Goal: Task Accomplishment & Management: Manage account settings

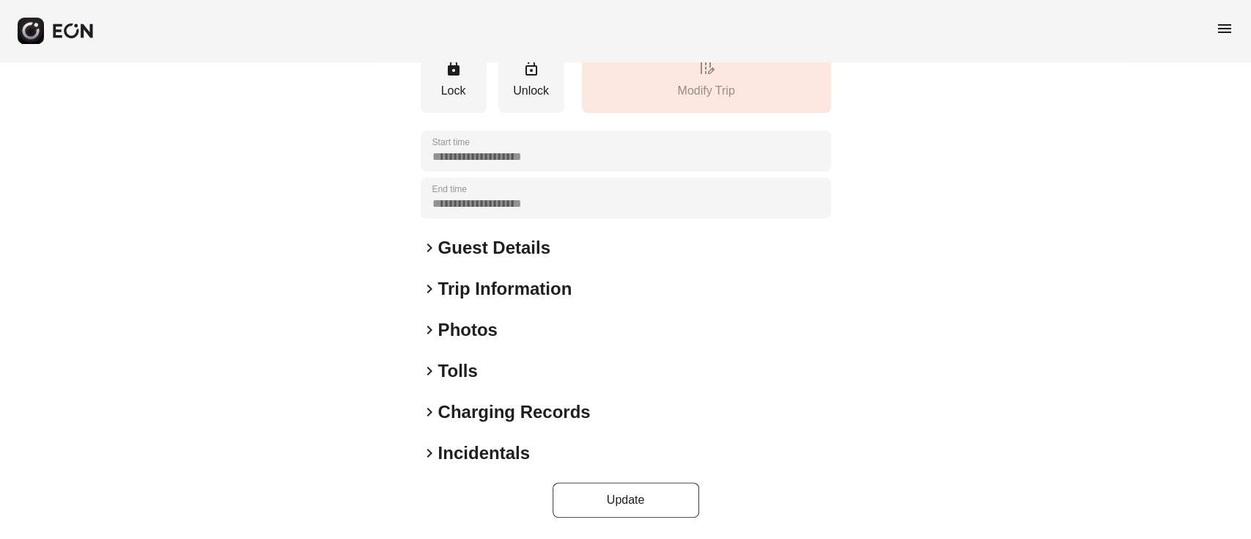
scroll to position [191, 0]
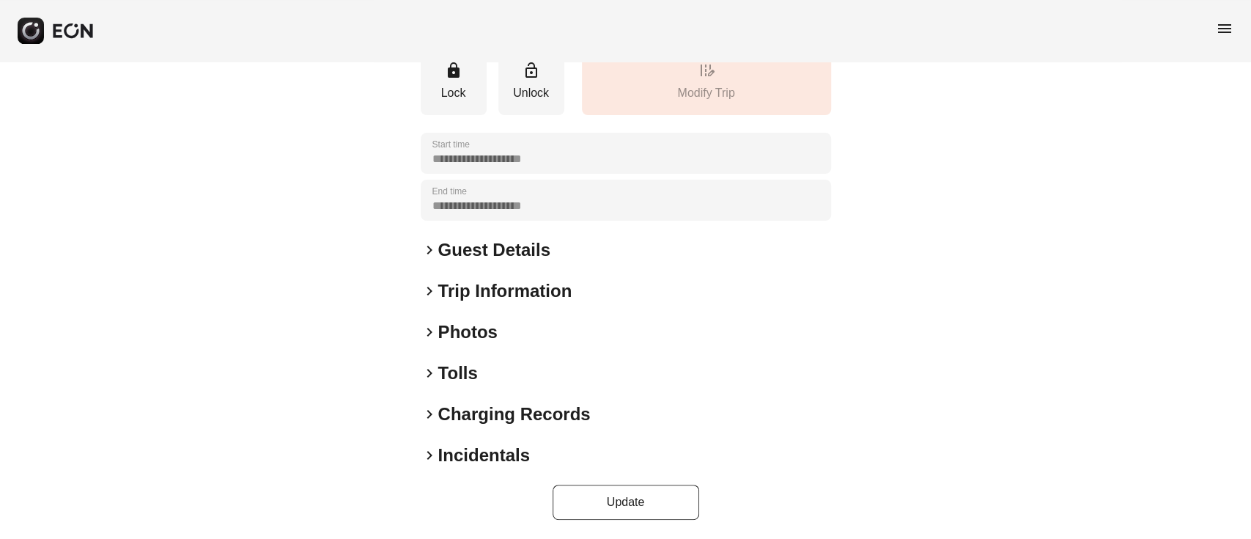
click at [465, 325] on h2 "Photos" at bounding box center [467, 331] width 59 height 23
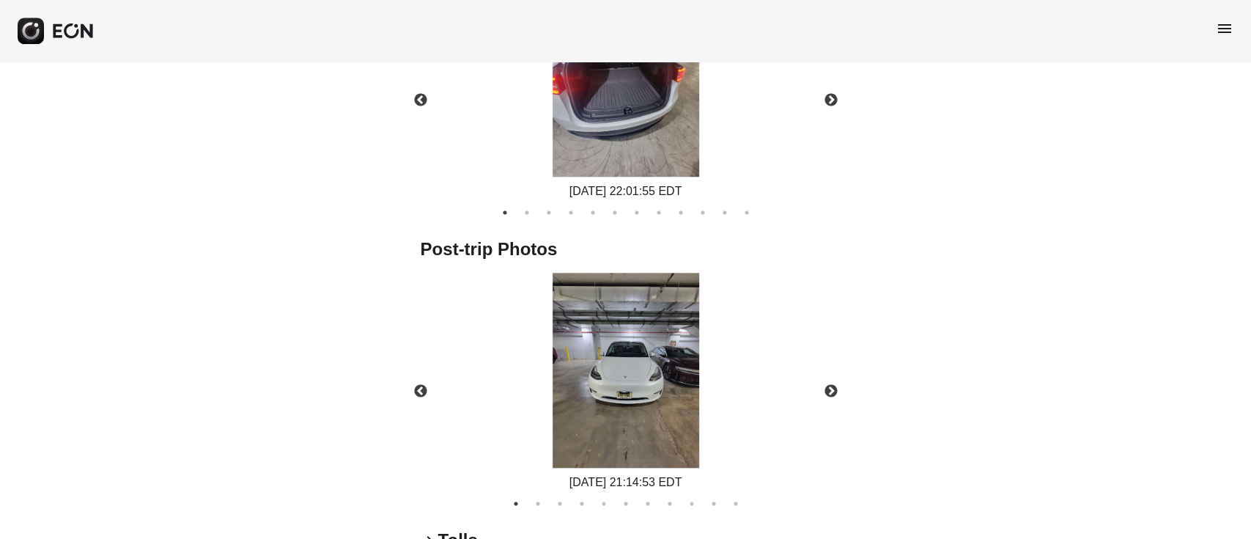
scroll to position [781, 0]
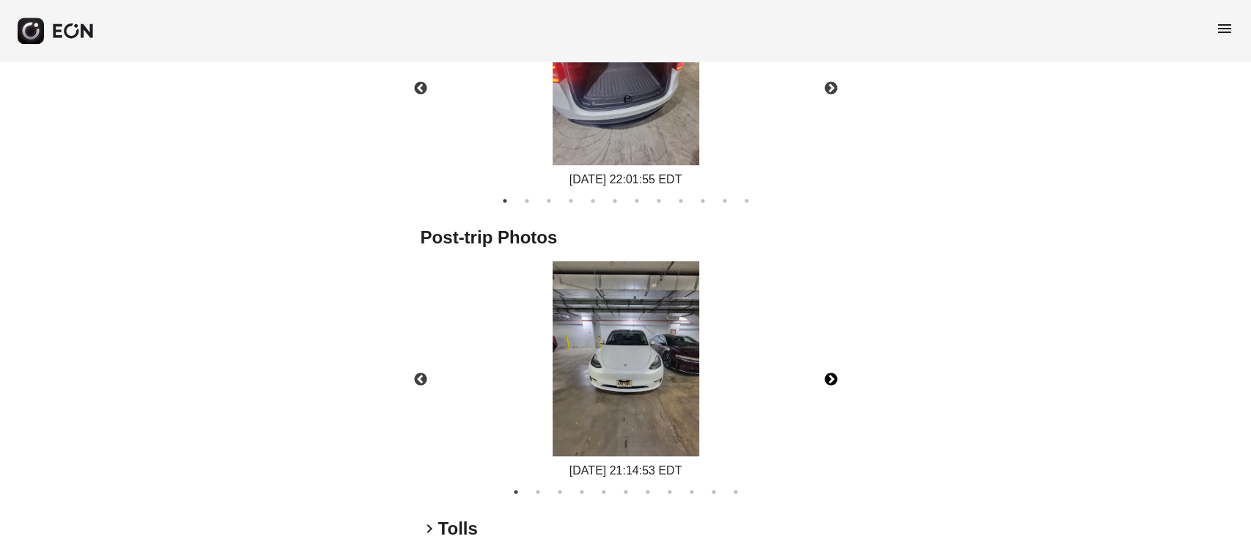
click at [824, 386] on button "Next" at bounding box center [831, 379] width 51 height 51
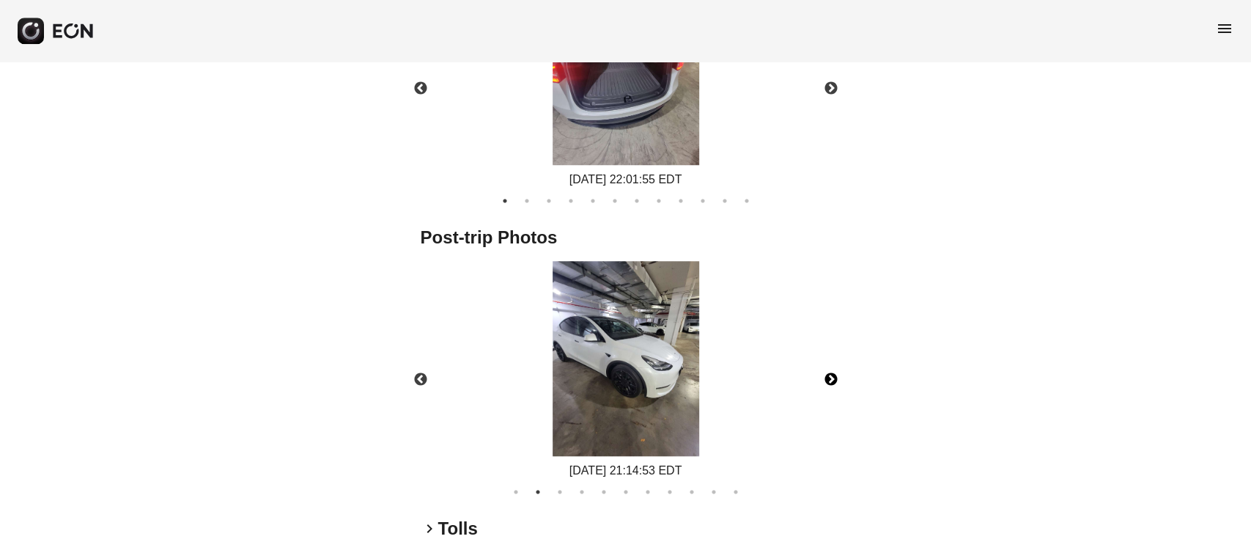
click at [831, 380] on button "Next" at bounding box center [831, 379] width 51 height 51
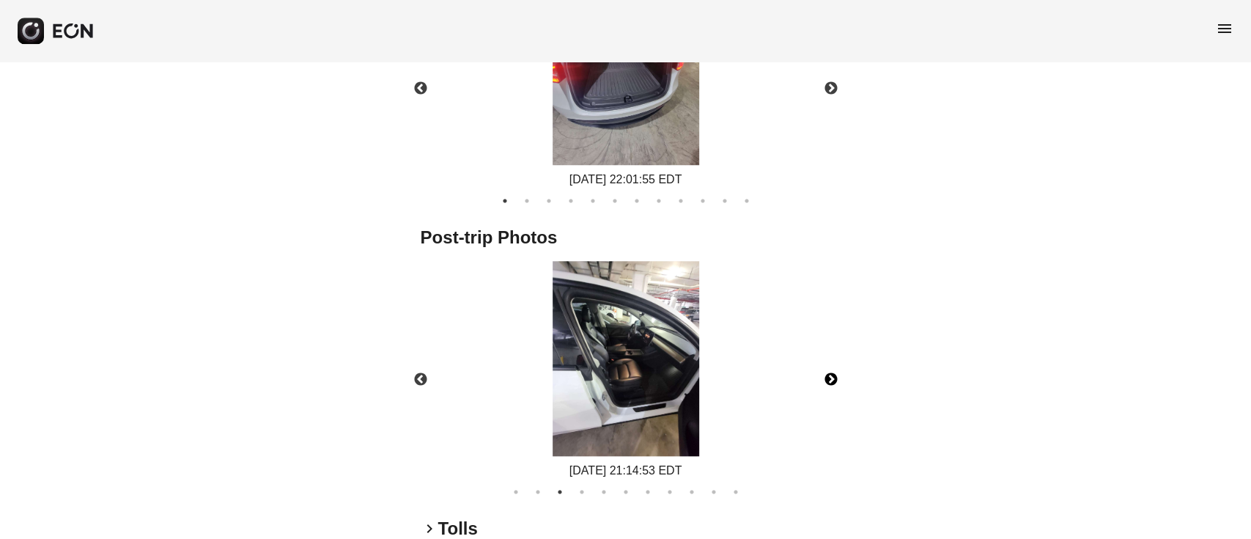
click at [831, 374] on button "Next" at bounding box center [831, 379] width 51 height 51
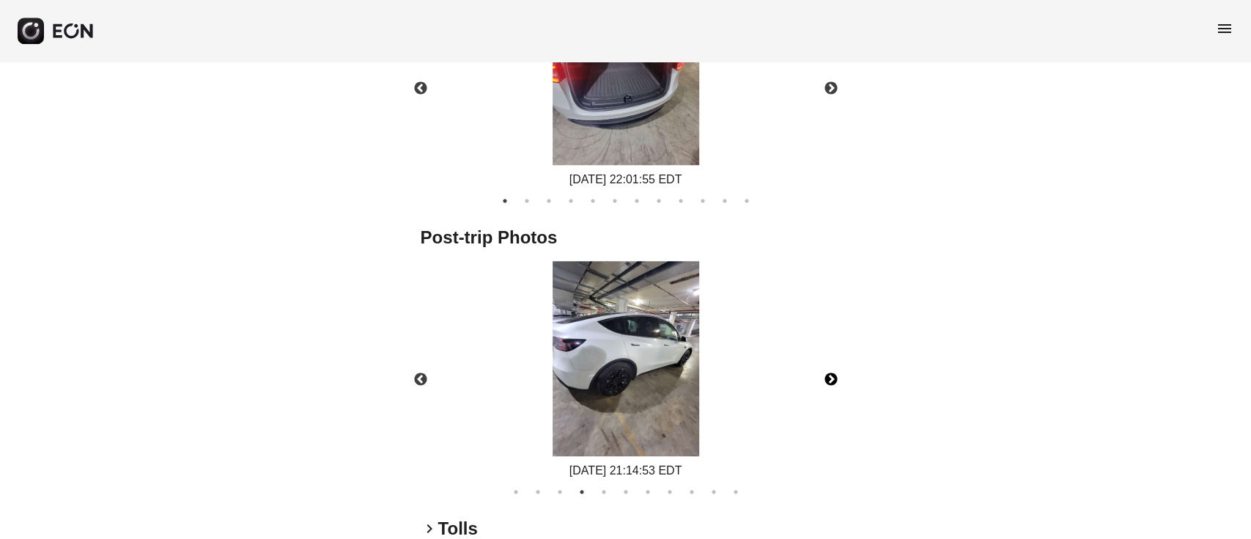
click at [835, 370] on button "Next" at bounding box center [831, 379] width 51 height 51
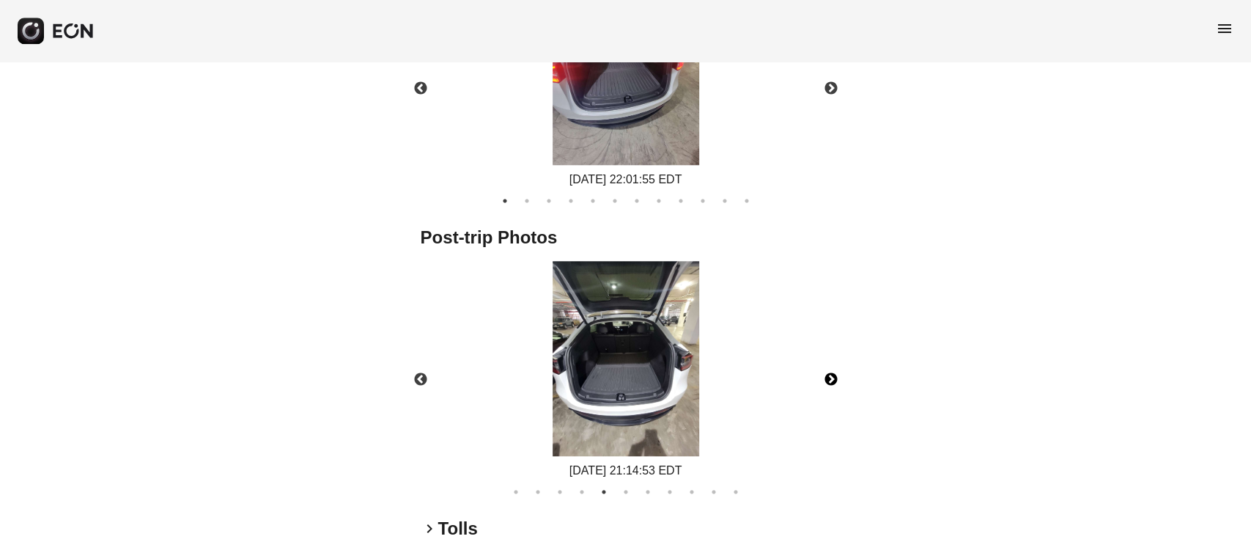
click at [828, 377] on button "Next" at bounding box center [831, 379] width 51 height 51
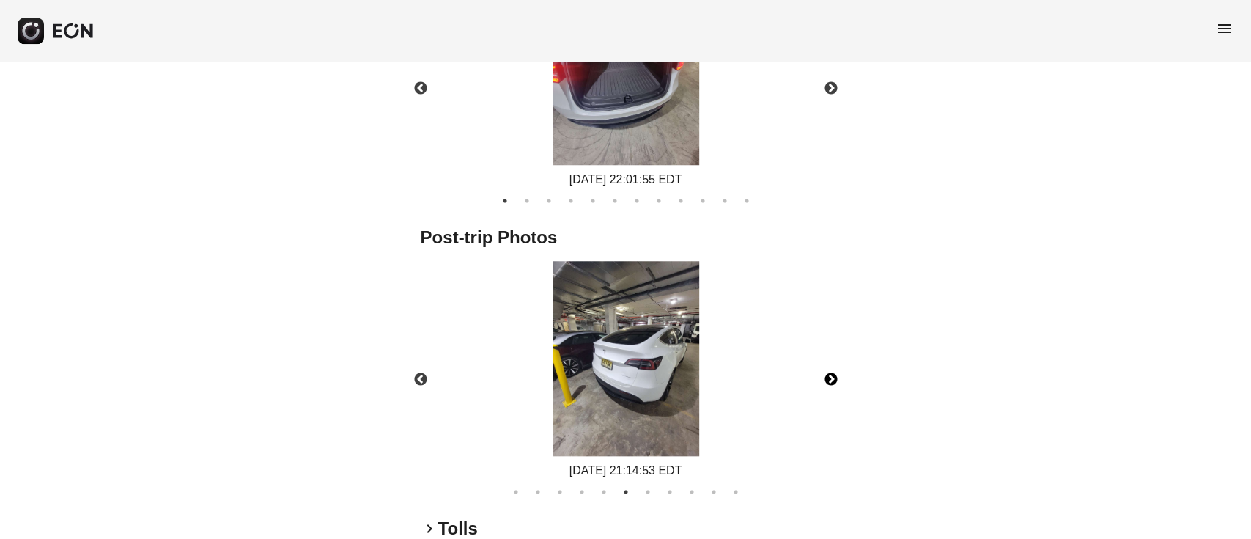
click at [834, 377] on button "Next" at bounding box center [831, 379] width 51 height 51
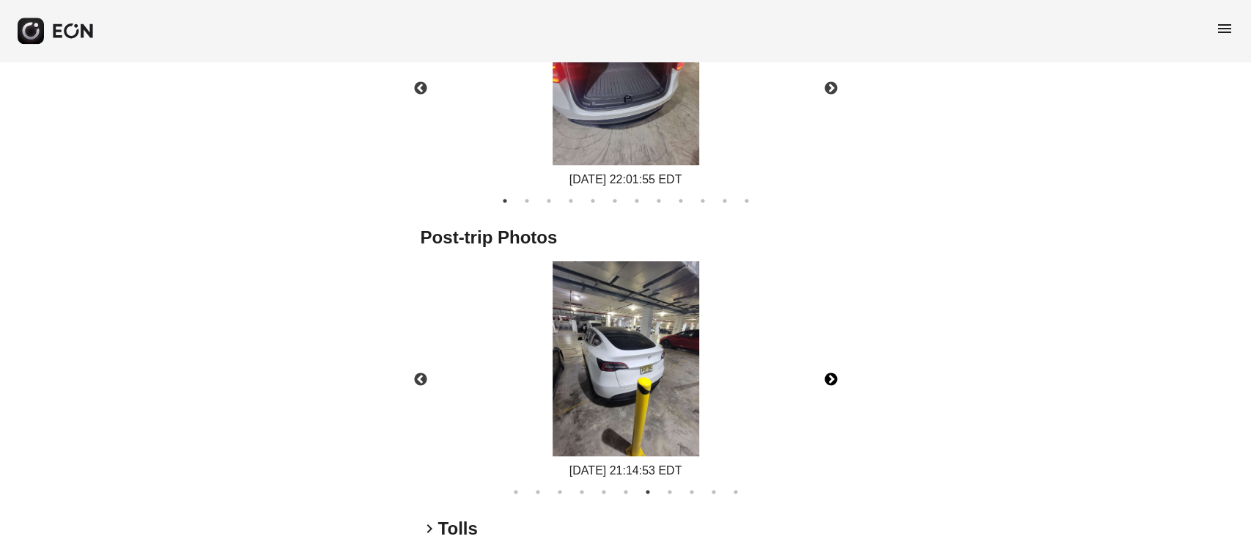
click at [827, 372] on button "Next" at bounding box center [831, 379] width 51 height 51
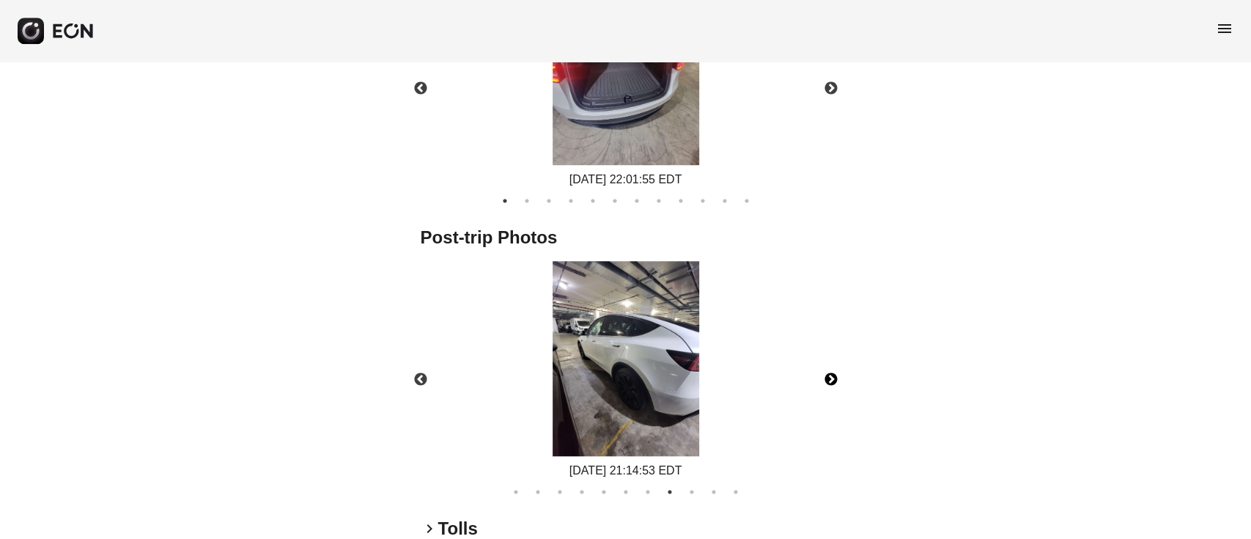
click at [831, 378] on button "Next" at bounding box center [831, 379] width 51 height 51
drag, startPoint x: 641, startPoint y: 343, endPoint x: 731, endPoint y: 367, distance: 93.4
click at [840, 374] on button "Next" at bounding box center [831, 379] width 51 height 51
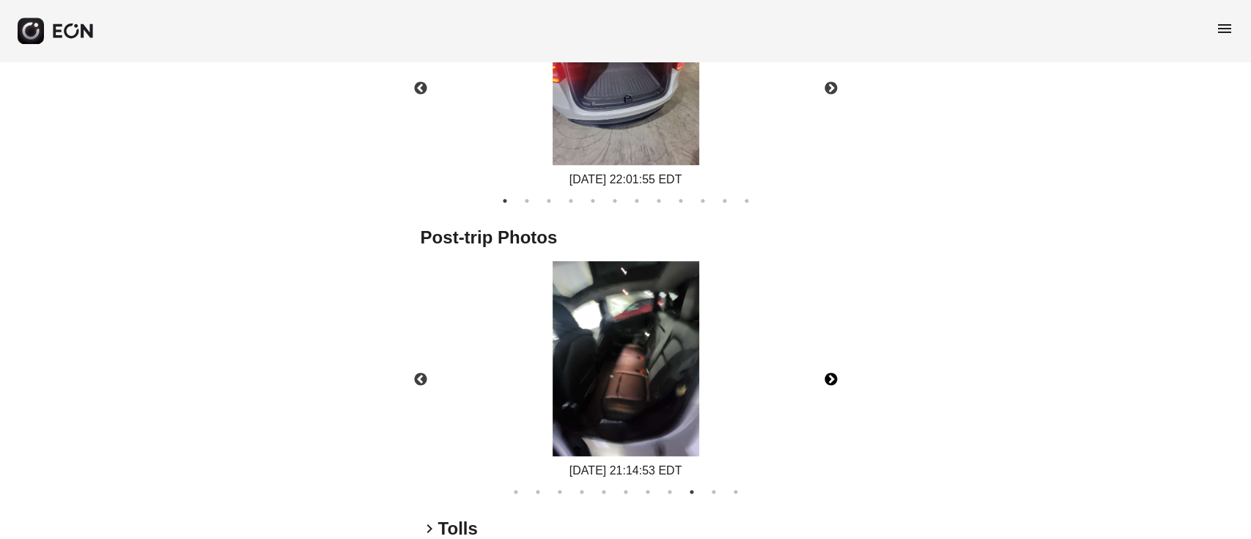
click at [840, 374] on button "Next" at bounding box center [831, 379] width 51 height 51
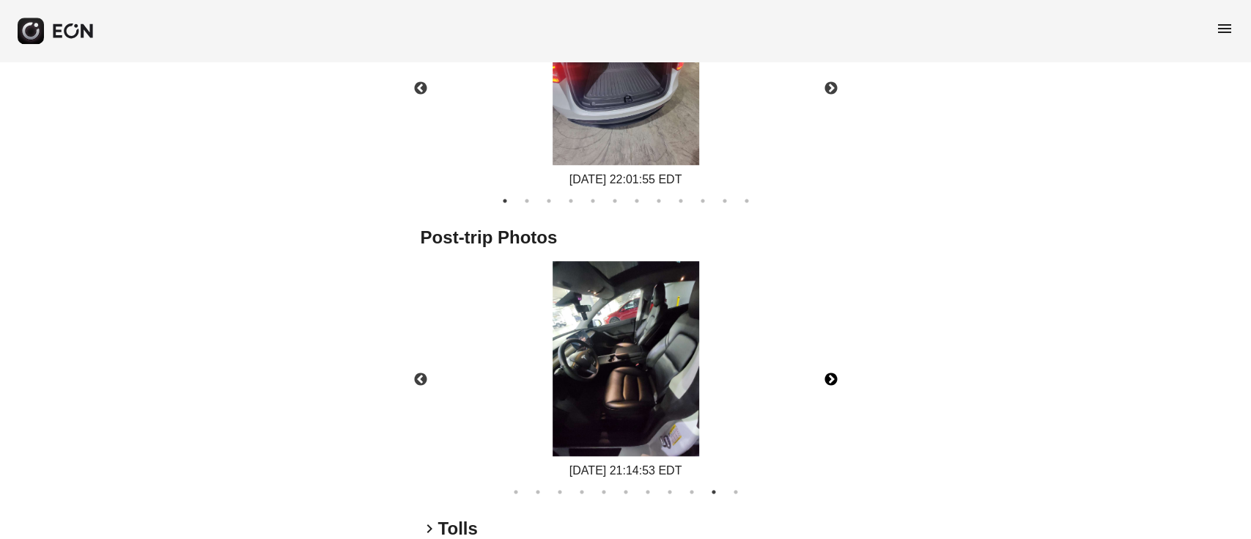
drag, startPoint x: 770, startPoint y: 425, endPoint x: 825, endPoint y: 382, distance: 69.4
click at [825, 382] on div "Previous 09/14/2025 21:14:53 EDT 09/14/2025 21:14:53 EDT 09/14/2025 21:14:53 ED…" at bounding box center [625, 380] width 425 height 239
click at [825, 382] on button "Next" at bounding box center [831, 379] width 51 height 51
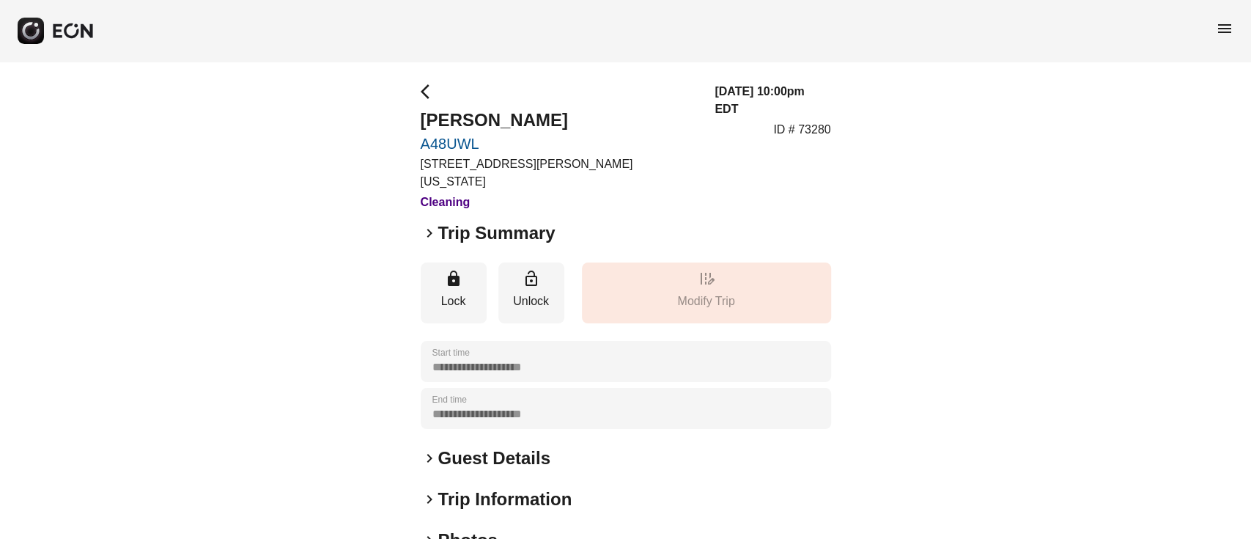
scroll to position [193, 0]
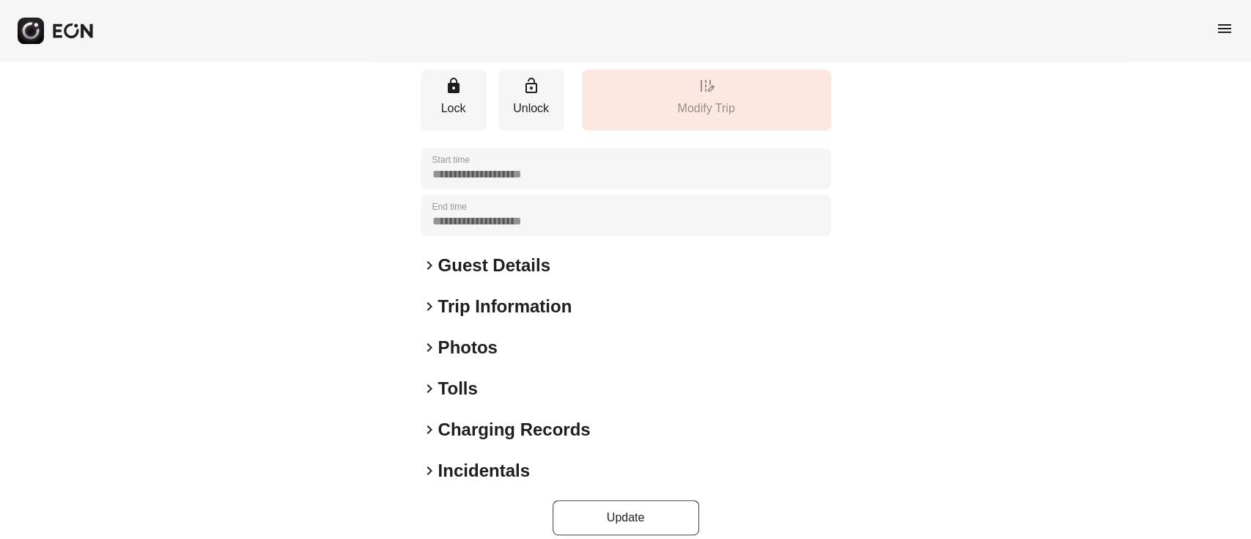
click at [463, 336] on h2 "Photos" at bounding box center [467, 347] width 59 height 23
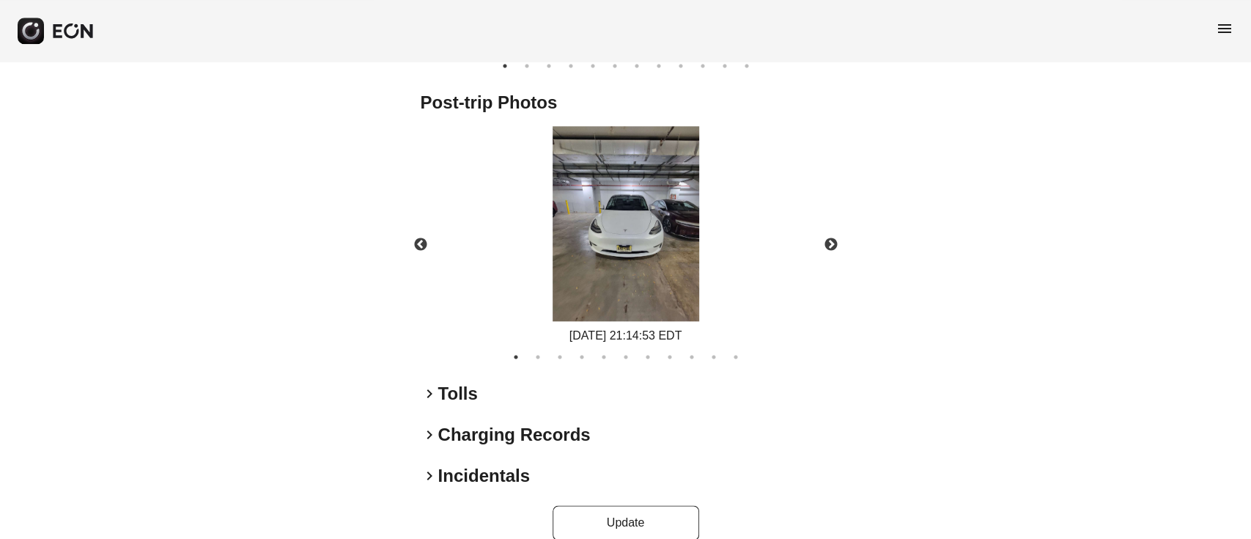
scroll to position [938, 0]
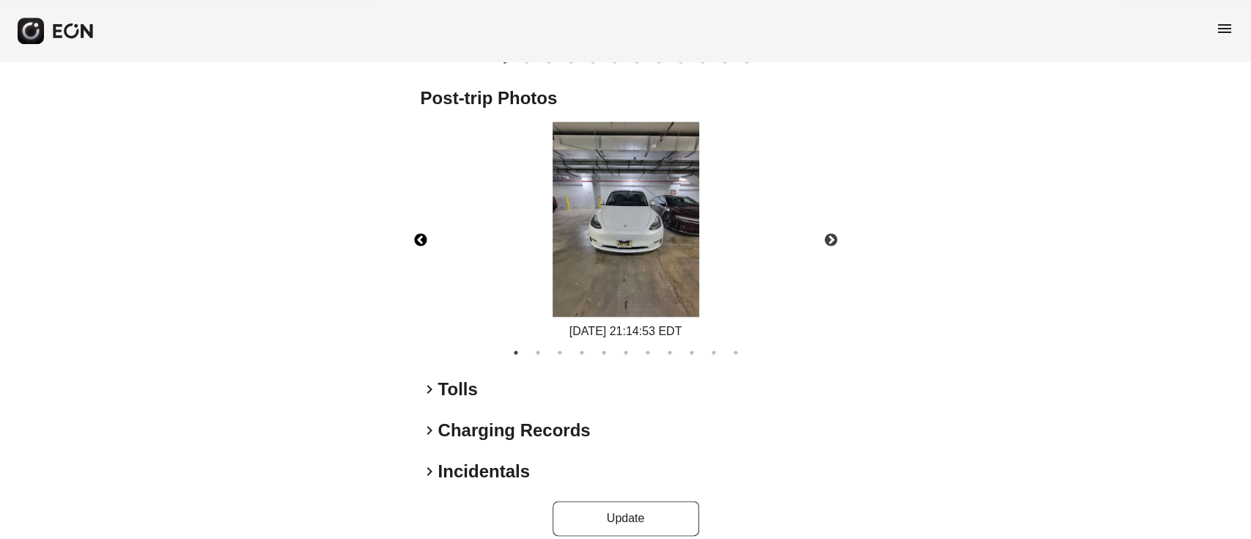
click at [410, 221] on button "Previous" at bounding box center [420, 240] width 51 height 51
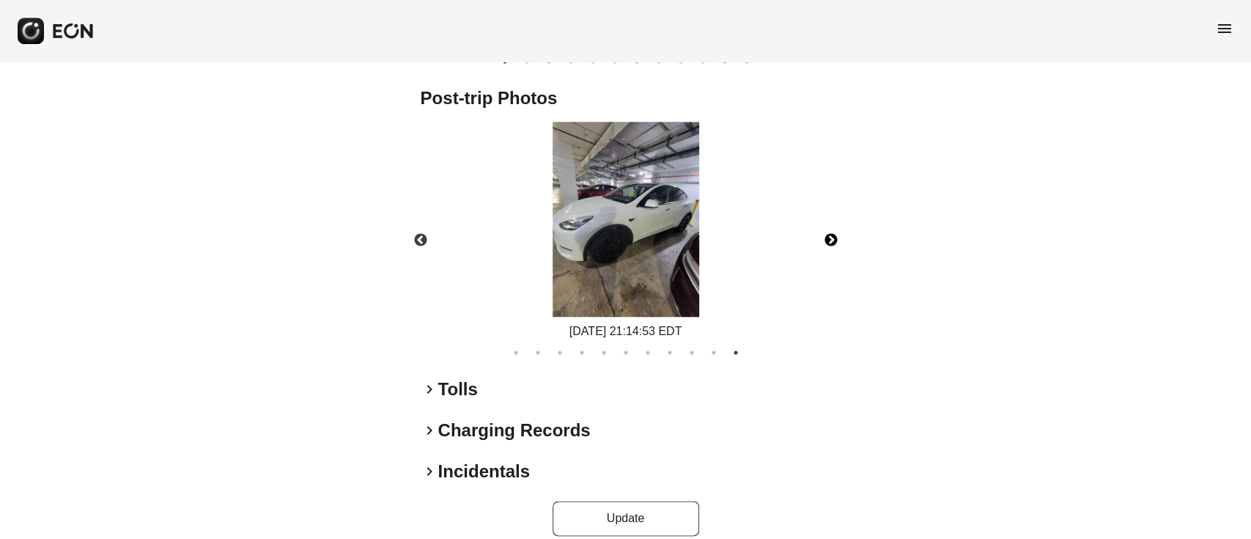
click at [833, 226] on button "Next" at bounding box center [831, 240] width 51 height 51
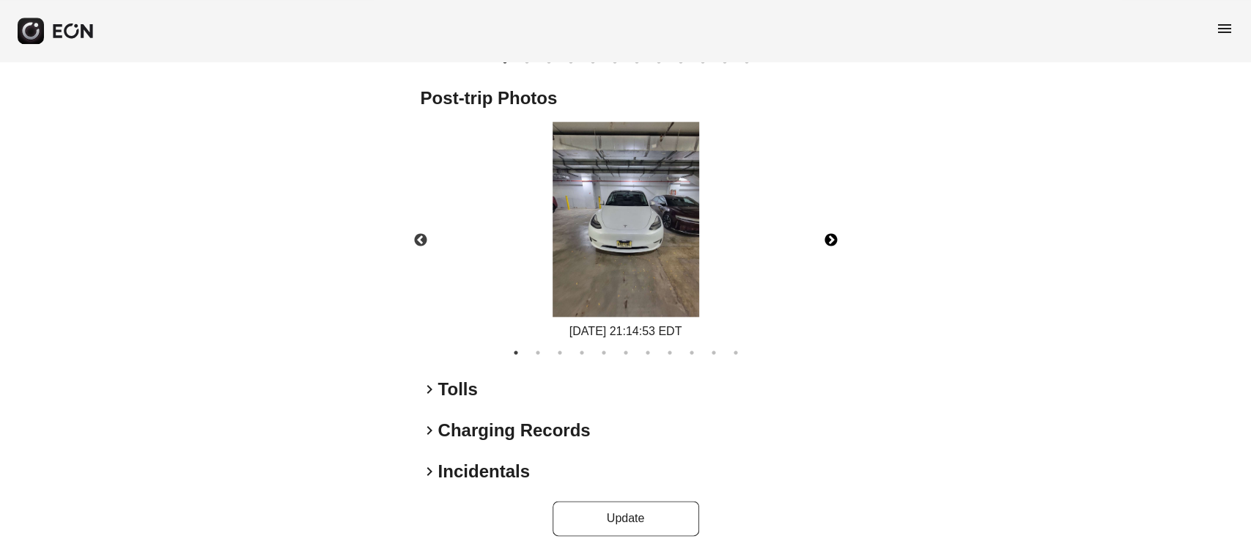
click at [833, 226] on button "Next" at bounding box center [831, 240] width 51 height 51
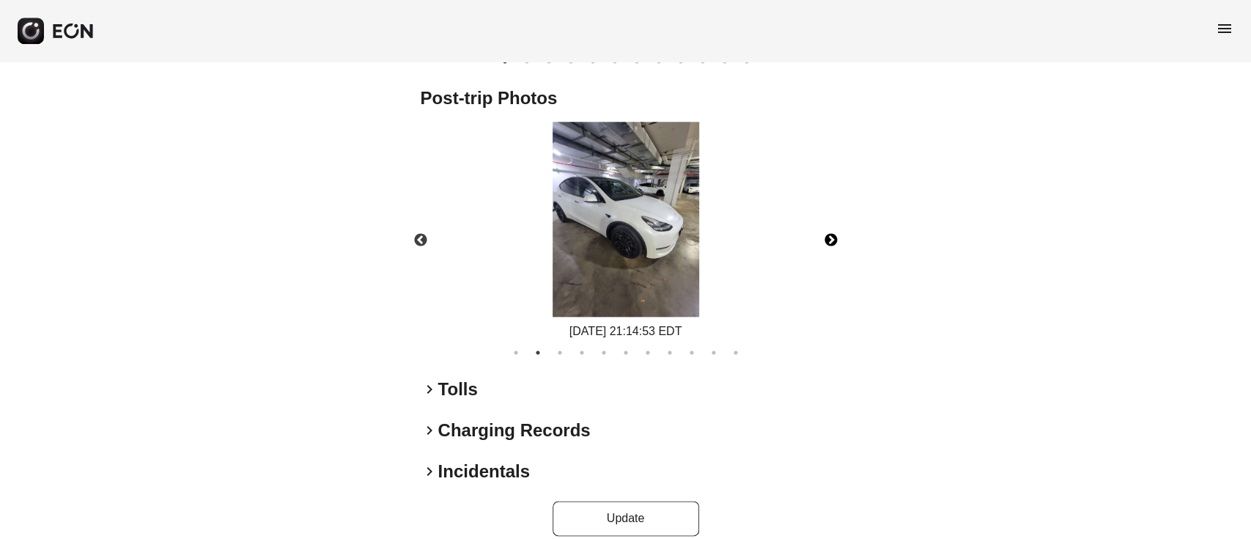
click at [833, 226] on button "Next" at bounding box center [831, 240] width 51 height 51
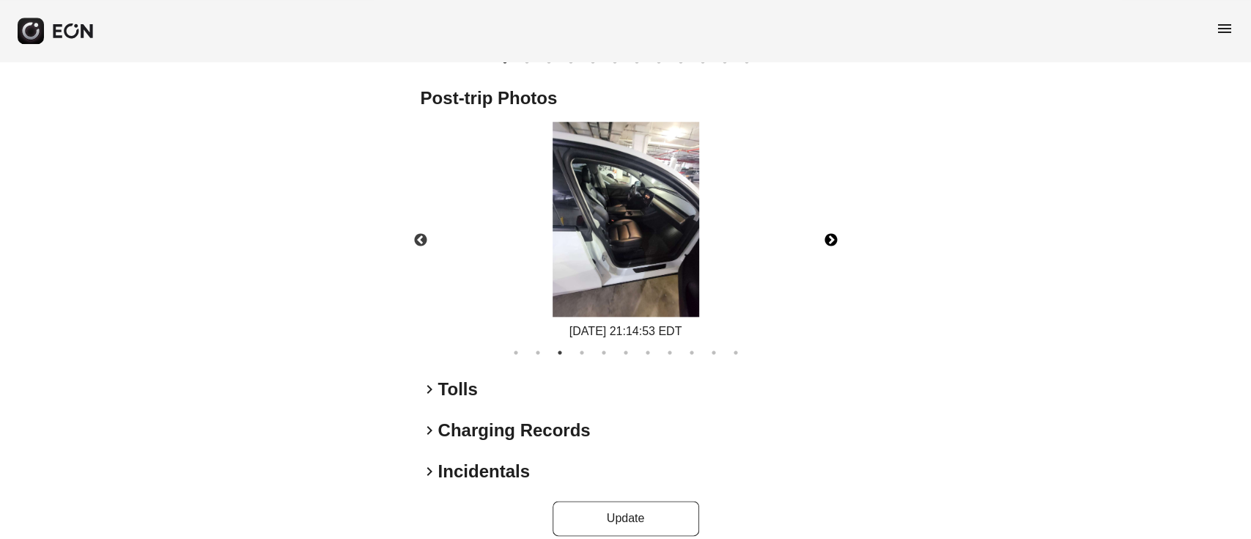
click at [833, 226] on button "Next" at bounding box center [831, 240] width 51 height 51
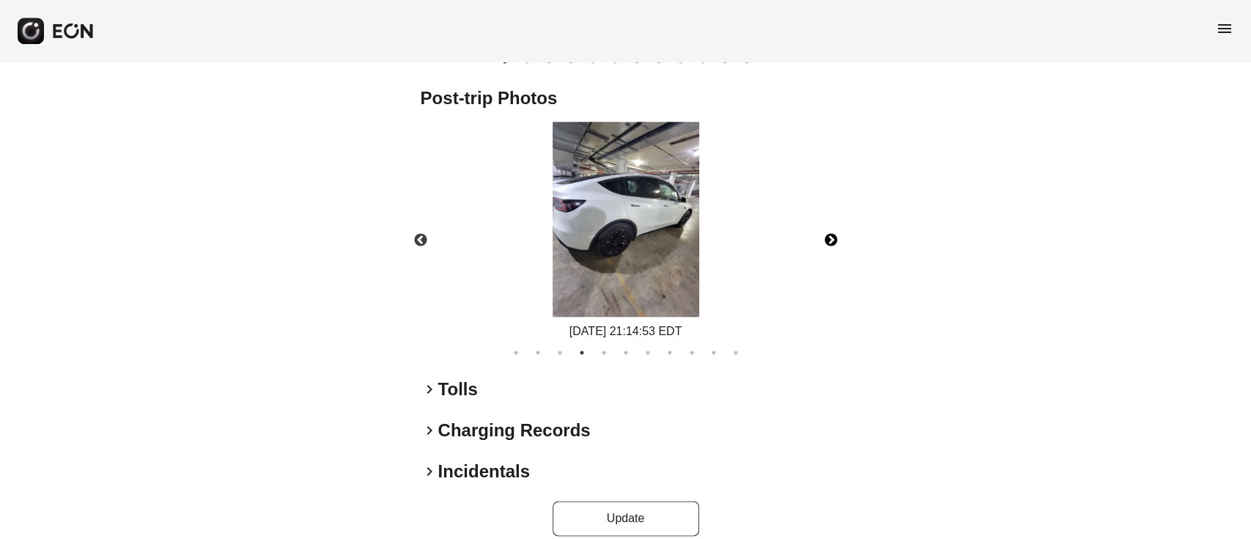
click at [833, 226] on button "Next" at bounding box center [831, 240] width 51 height 51
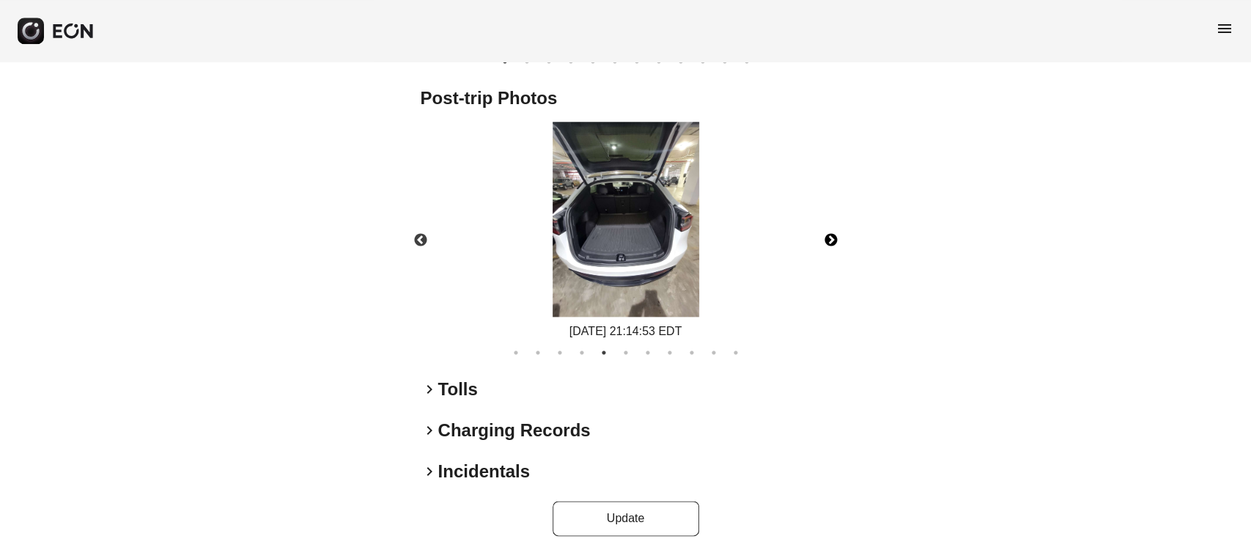
click at [833, 226] on button "Next" at bounding box center [831, 240] width 51 height 51
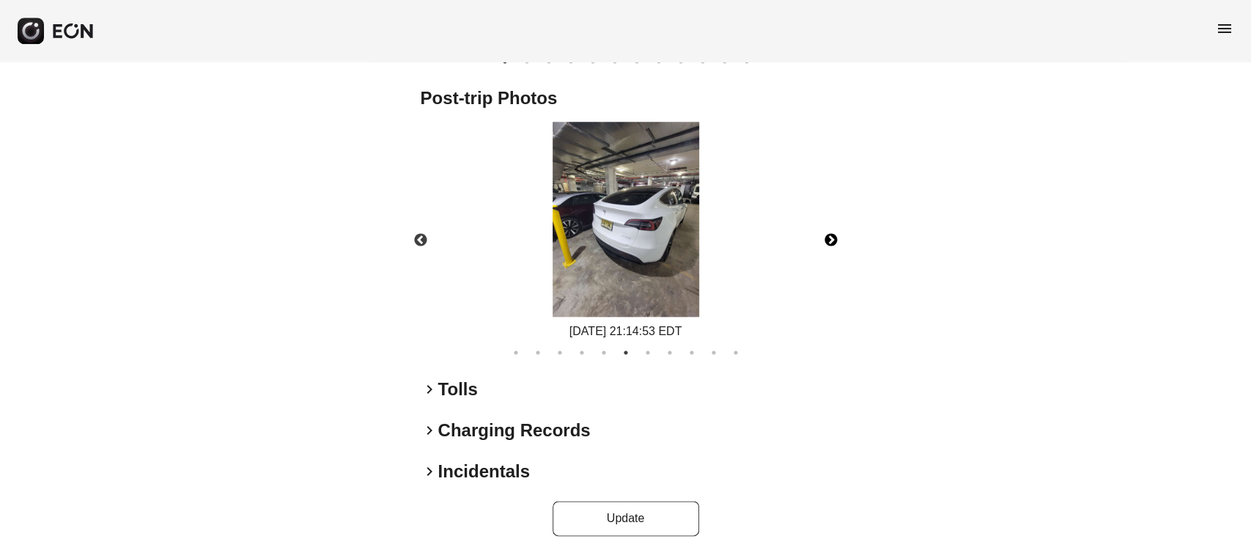
click at [833, 226] on button "Next" at bounding box center [831, 240] width 51 height 51
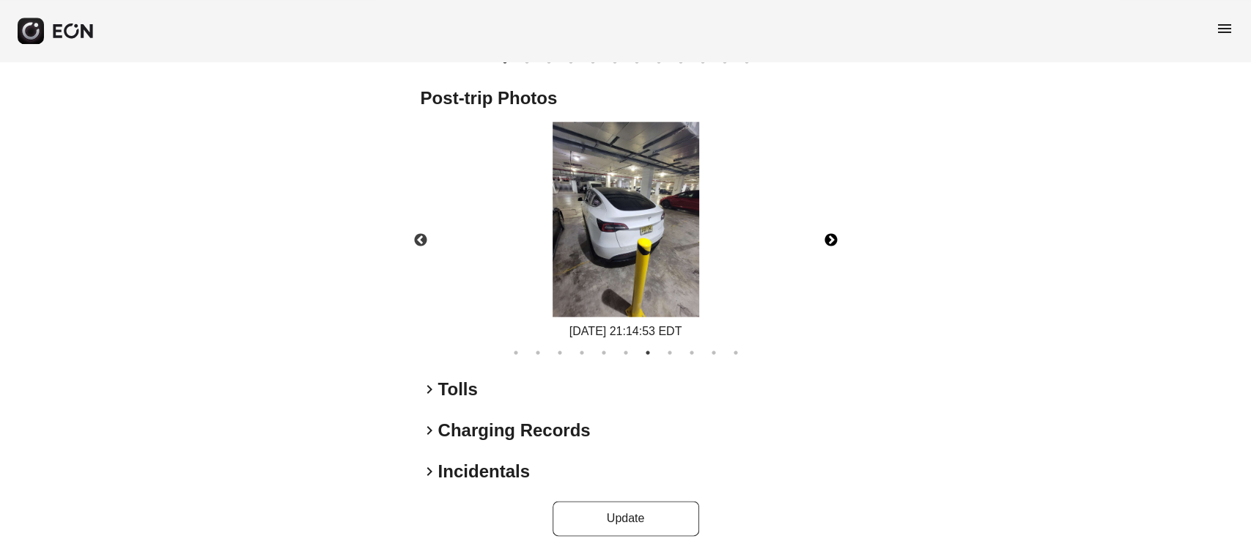
click at [833, 226] on button "Next" at bounding box center [831, 240] width 51 height 51
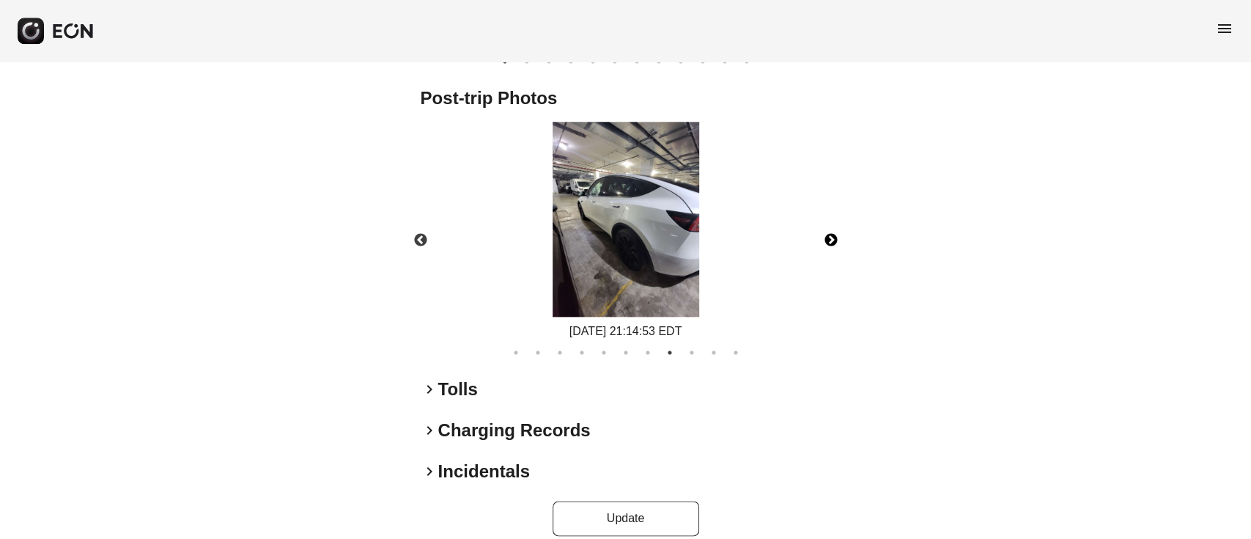
click at [833, 226] on button "Next" at bounding box center [831, 240] width 51 height 51
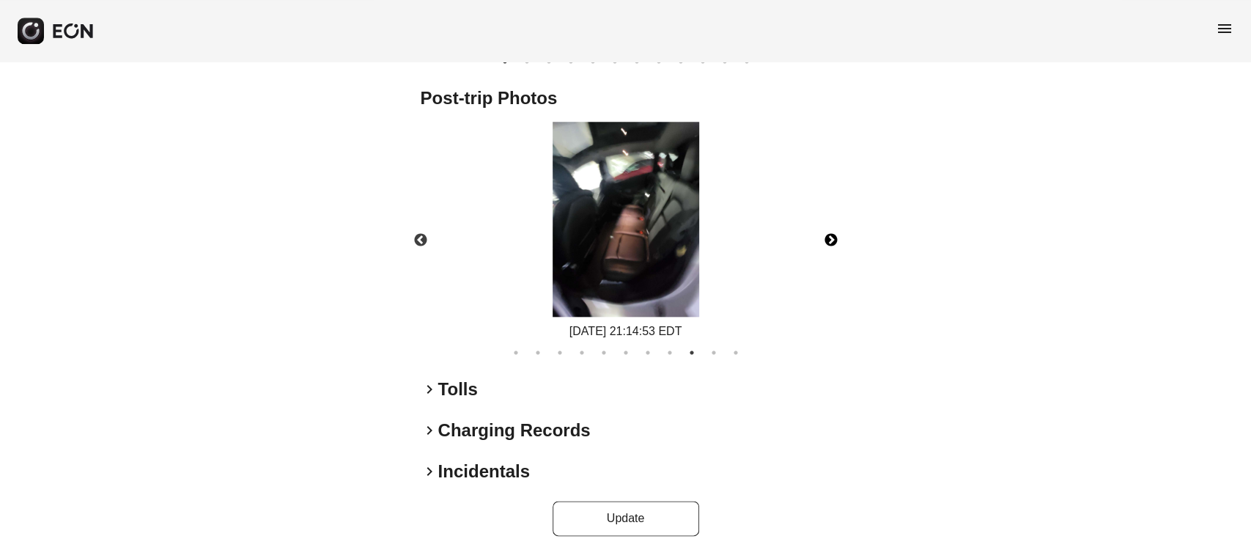
click at [833, 226] on button "Next" at bounding box center [831, 240] width 51 height 51
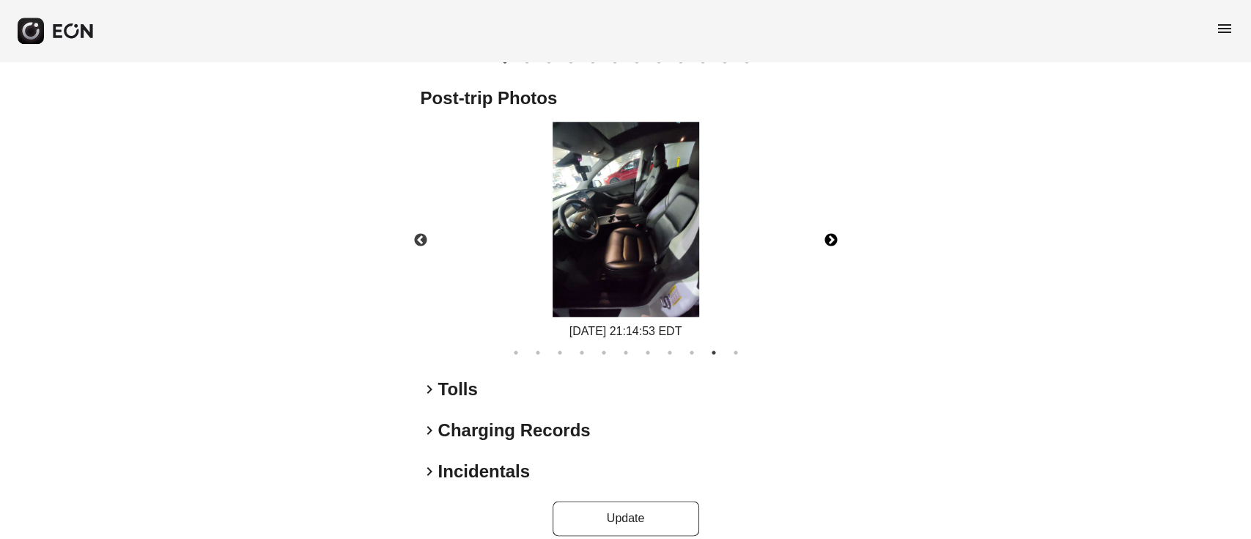
click at [833, 226] on button "Next" at bounding box center [831, 240] width 51 height 51
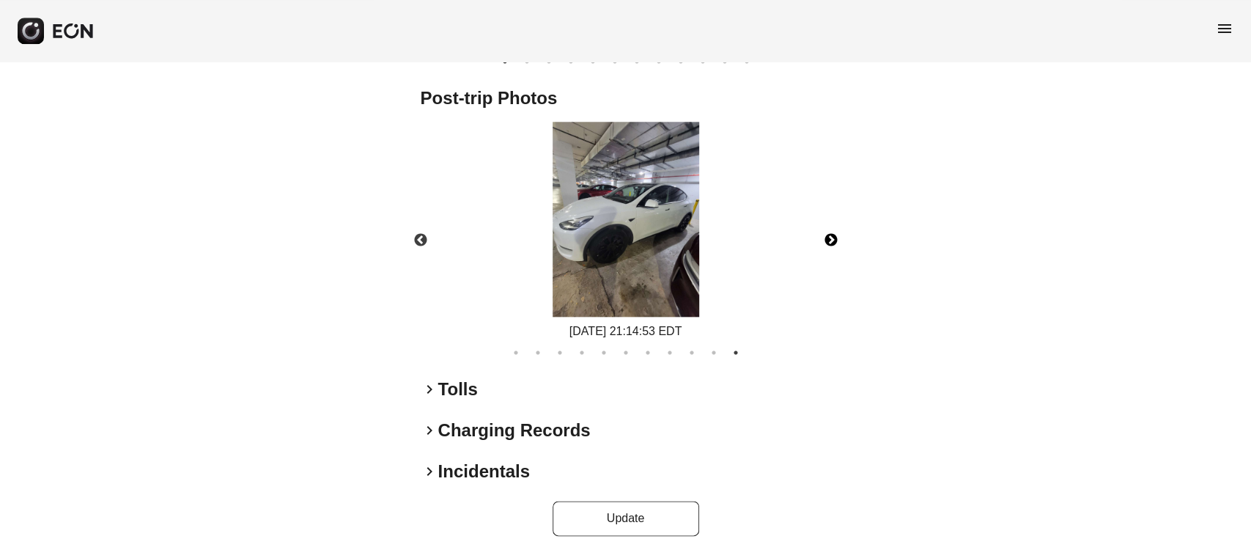
click at [833, 226] on button "Next" at bounding box center [831, 240] width 51 height 51
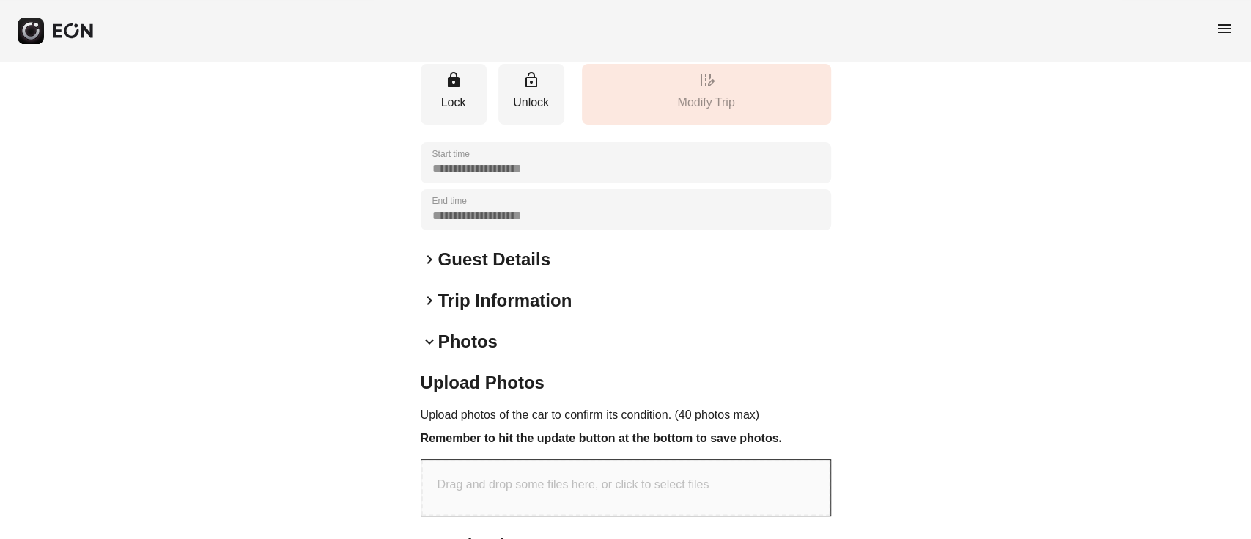
scroll to position [197, 0]
click at [468, 294] on h2 "Trip Information" at bounding box center [505, 301] width 134 height 23
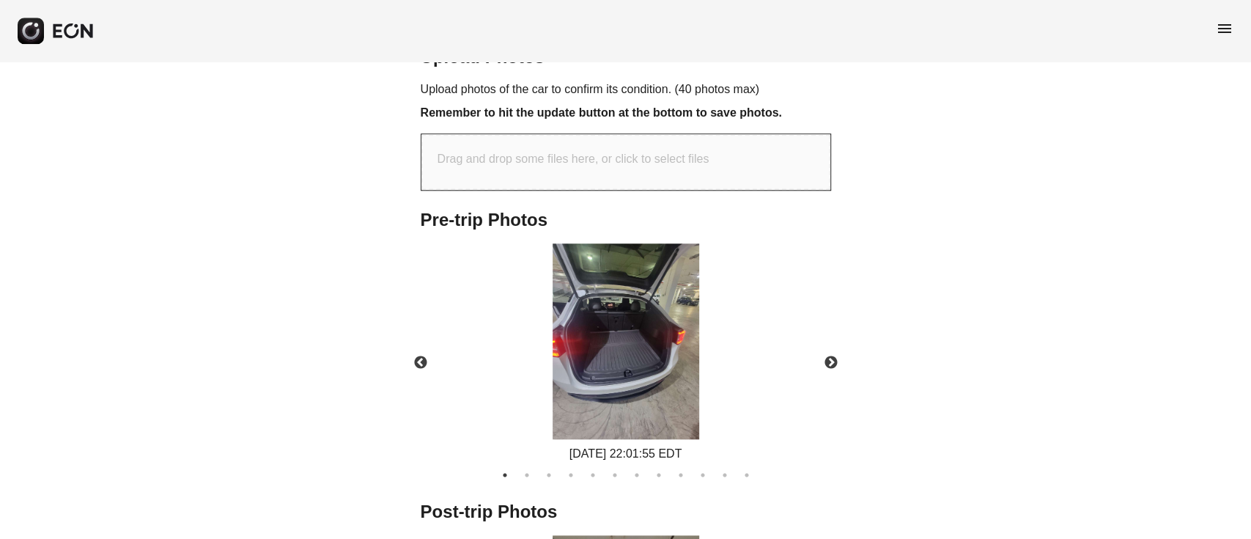
scroll to position [771, 0]
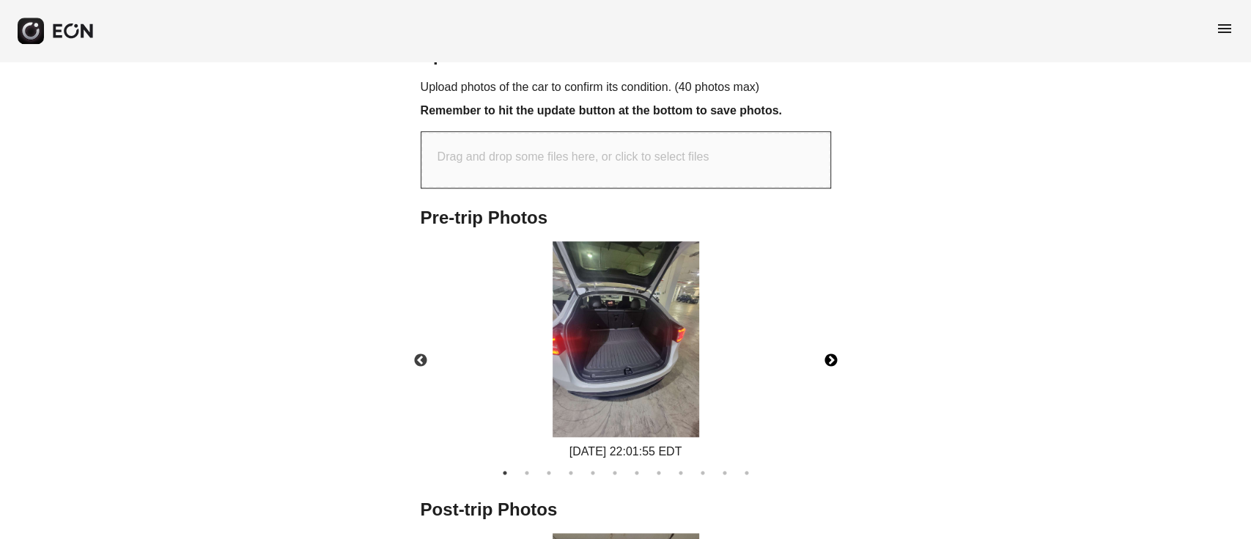
click at [836, 342] on button "Next" at bounding box center [831, 360] width 51 height 51
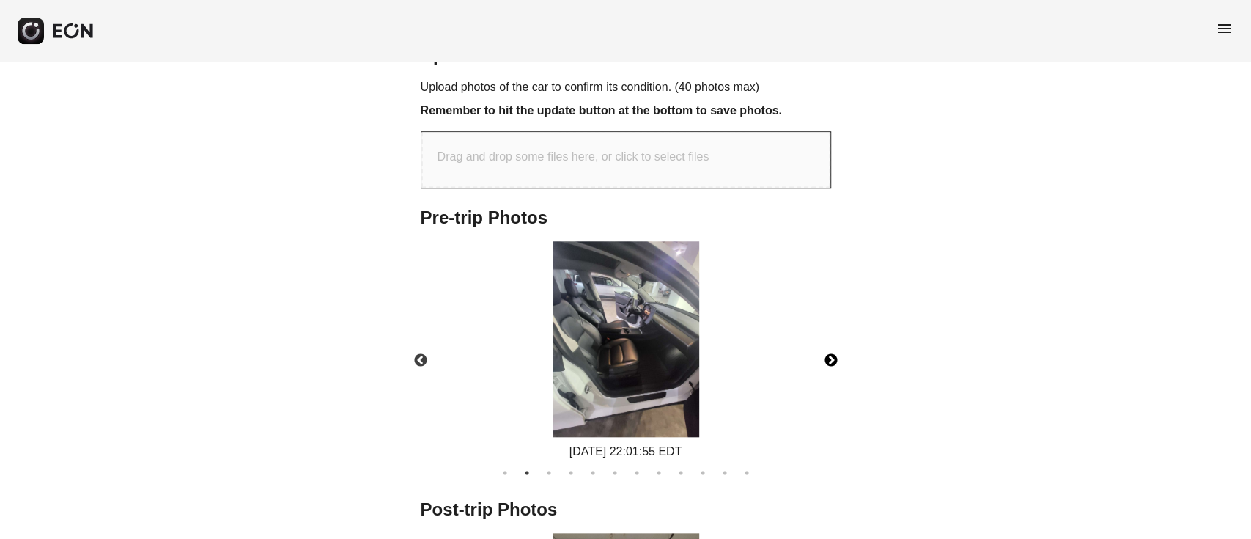
click at [835, 343] on button "Next" at bounding box center [831, 360] width 51 height 51
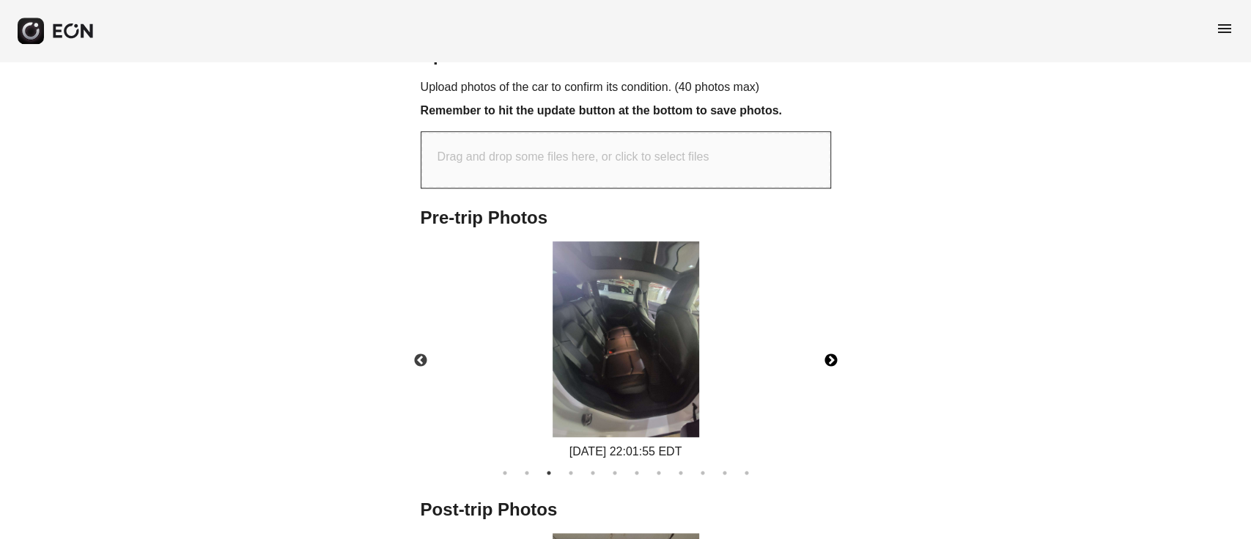
click at [836, 343] on button "Next" at bounding box center [831, 360] width 51 height 51
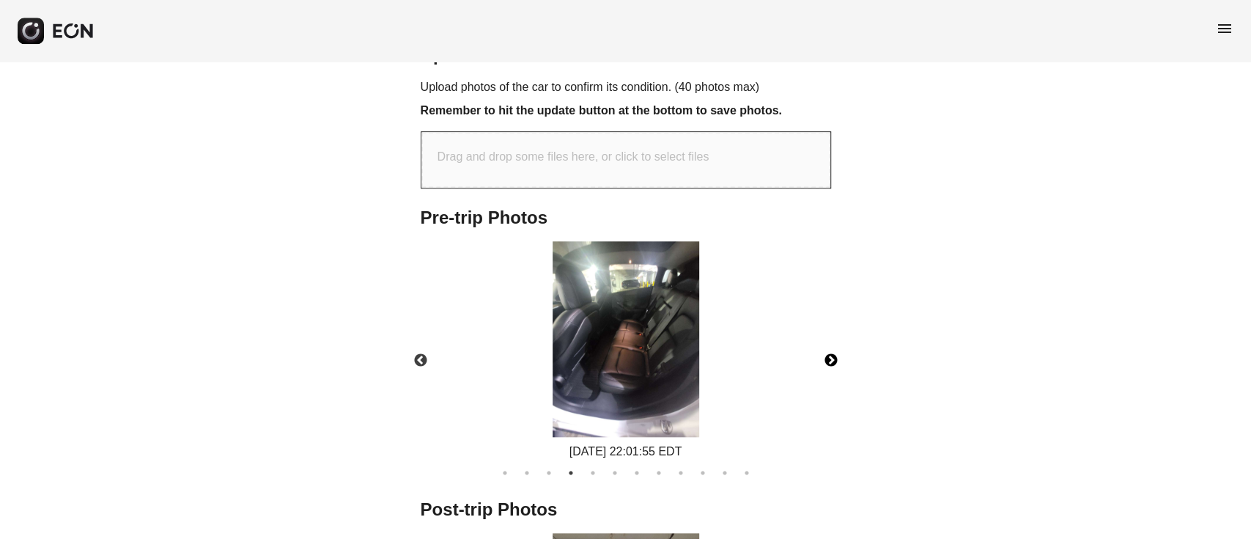
click at [836, 345] on button "Next" at bounding box center [831, 360] width 51 height 51
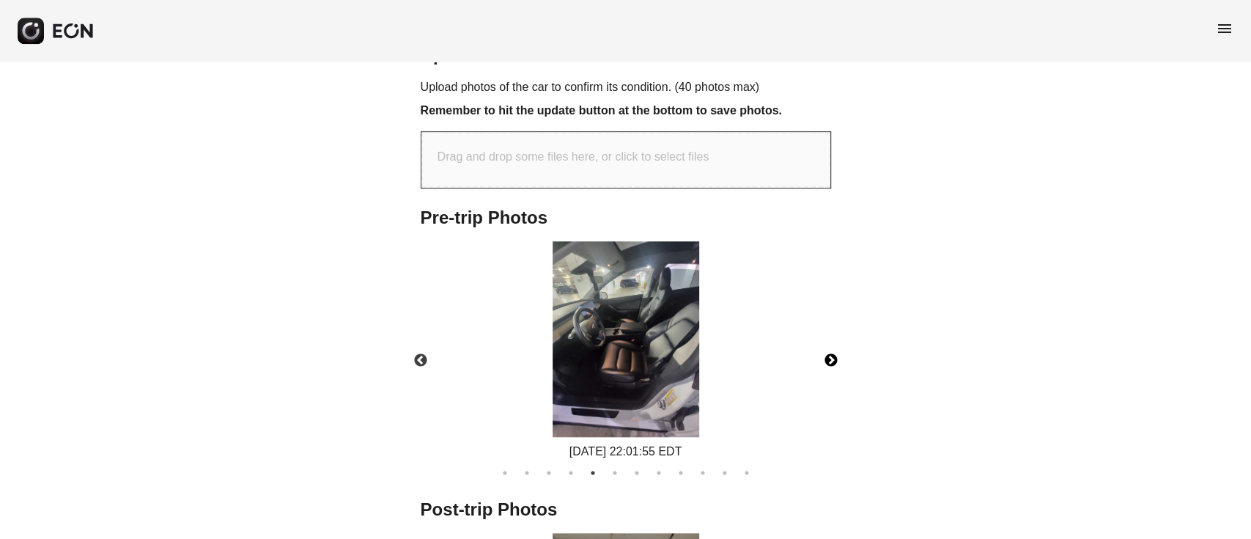
click at [837, 342] on button "Next" at bounding box center [831, 360] width 51 height 51
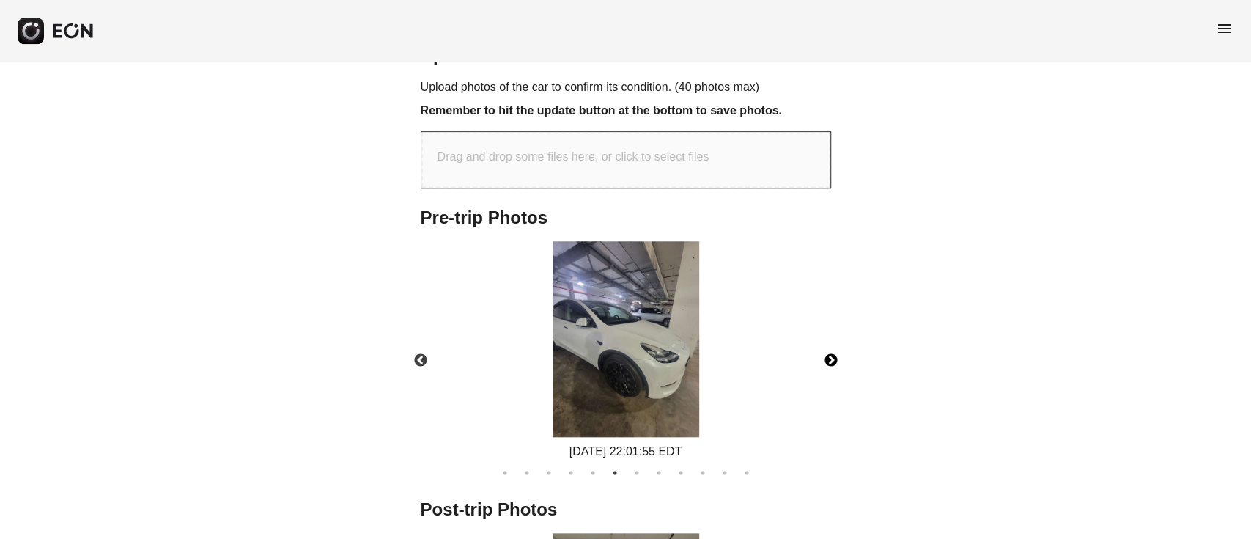
click at [837, 342] on button "Next" at bounding box center [831, 360] width 51 height 51
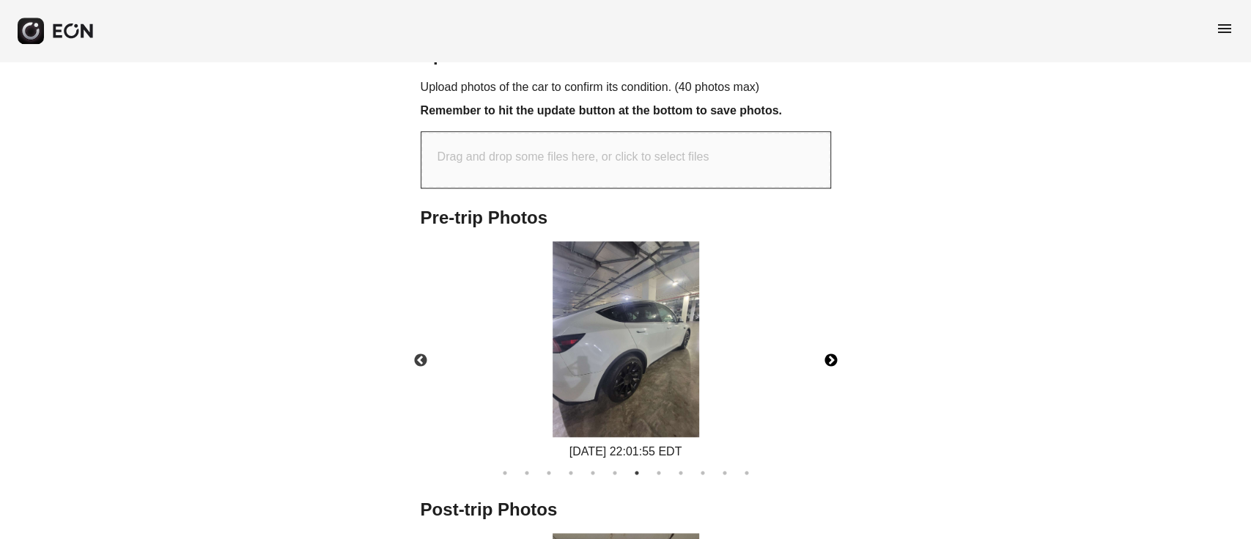
click at [840, 341] on button "Next" at bounding box center [831, 360] width 51 height 51
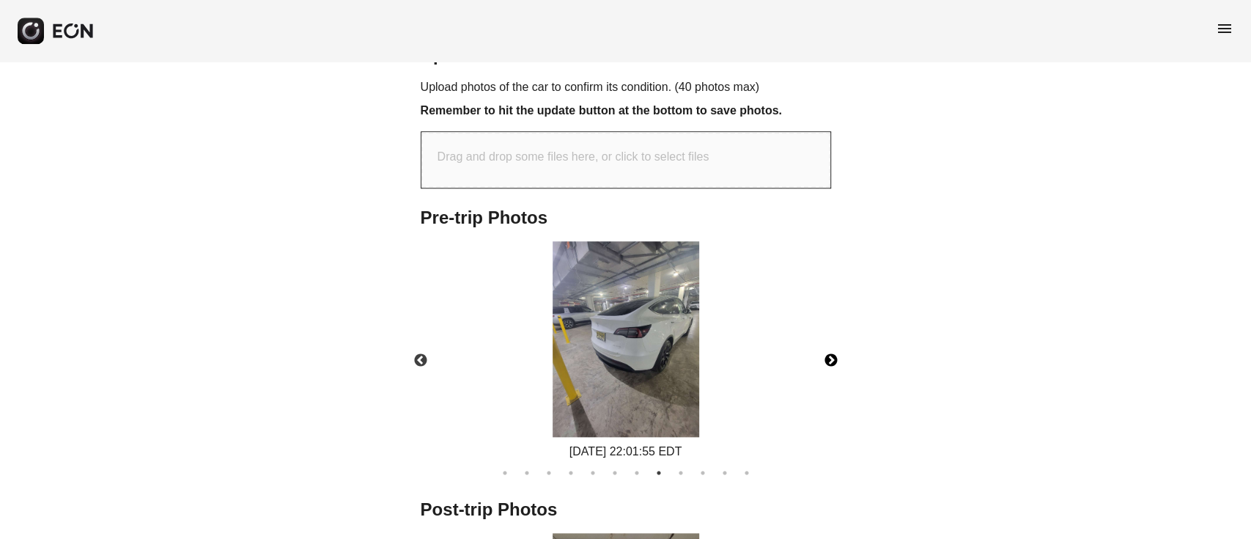
click at [840, 337] on button "Next" at bounding box center [831, 360] width 51 height 51
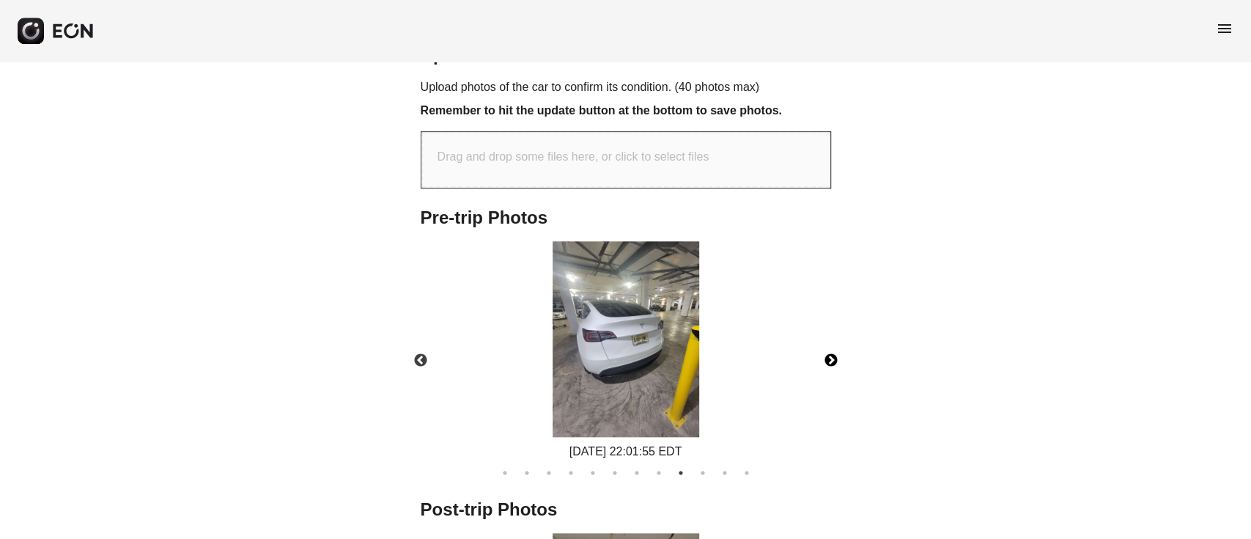
click at [840, 337] on button "Next" at bounding box center [831, 360] width 51 height 51
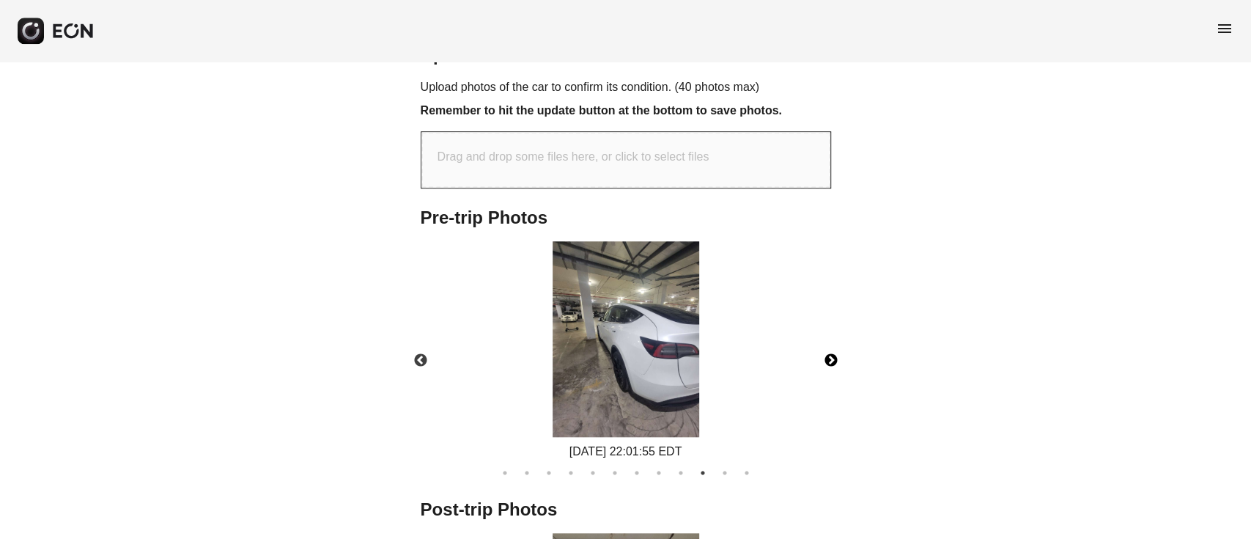
click at [840, 337] on button "Next" at bounding box center [831, 360] width 51 height 51
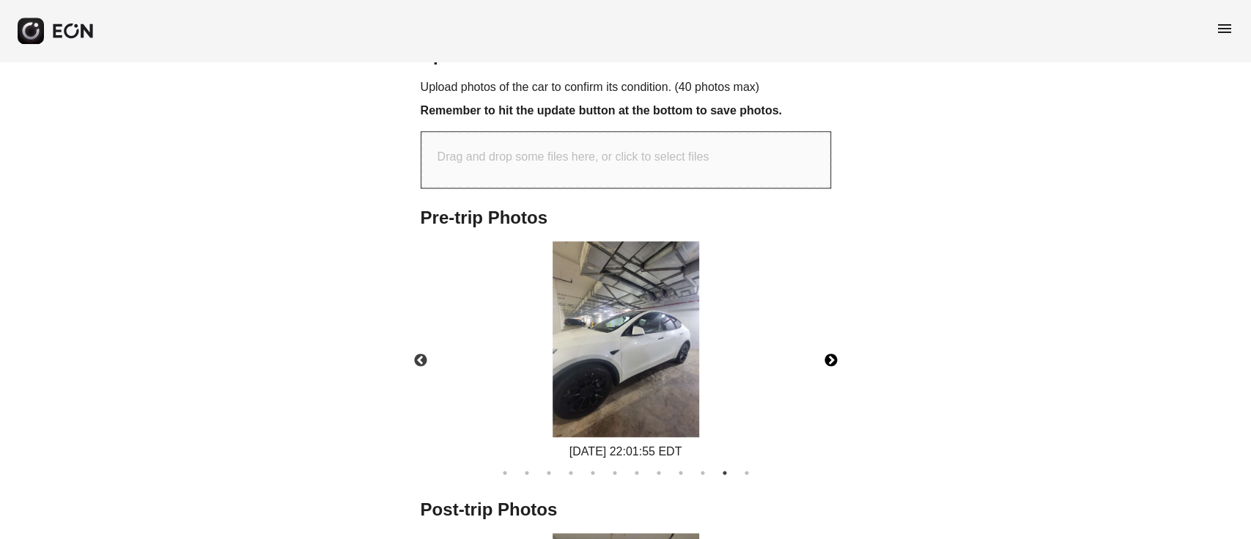
click at [840, 335] on button "Next" at bounding box center [831, 360] width 51 height 51
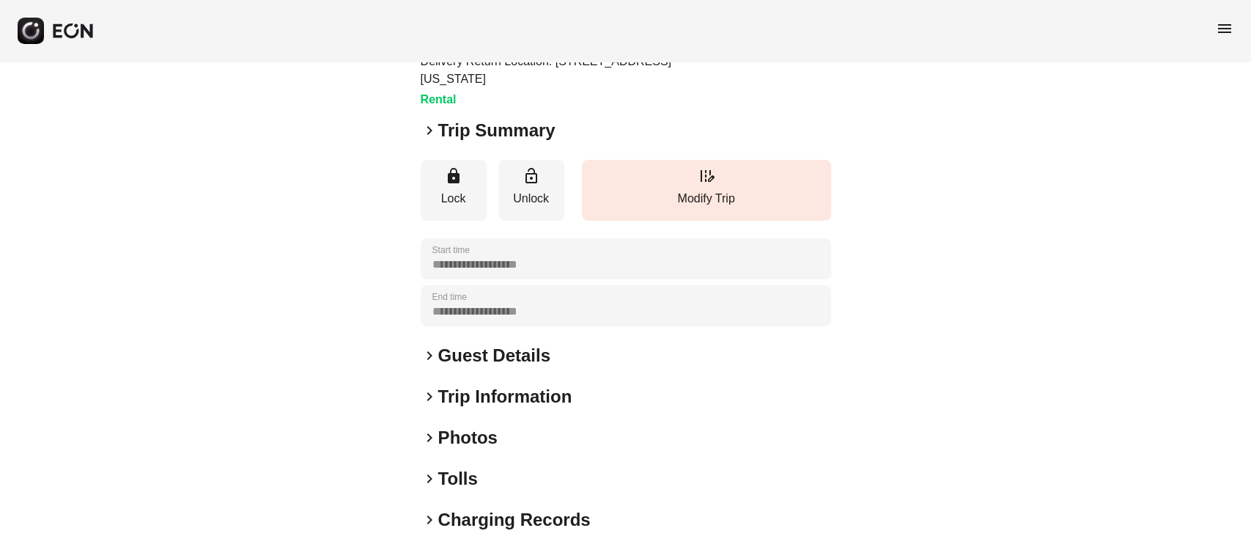
scroll to position [144, 0]
click at [482, 433] on h2 "Photos" at bounding box center [467, 436] width 59 height 23
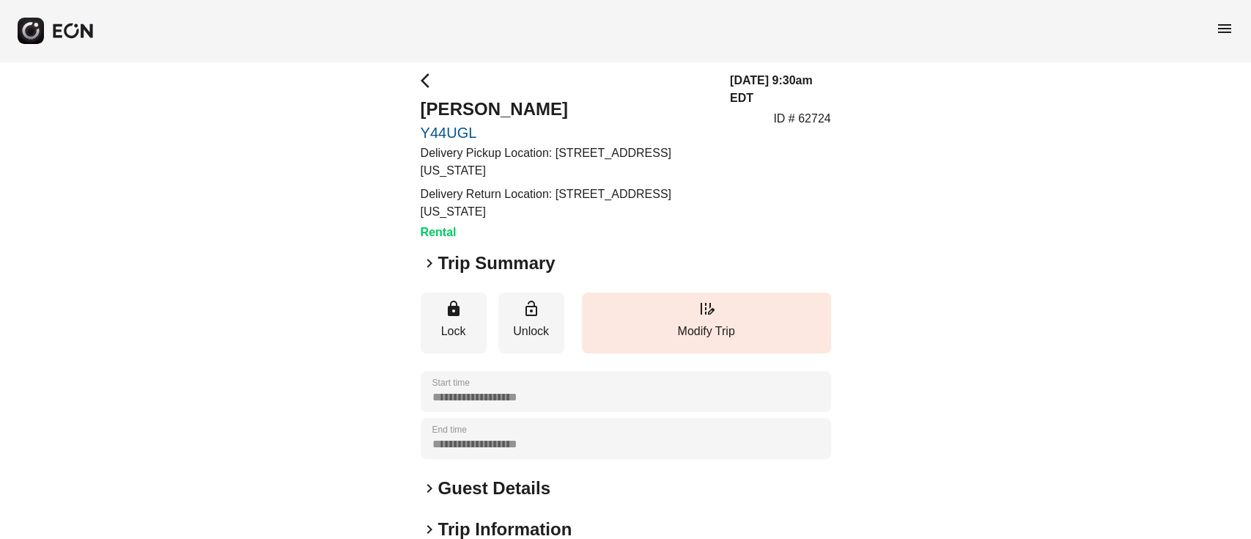
scroll to position [0, 0]
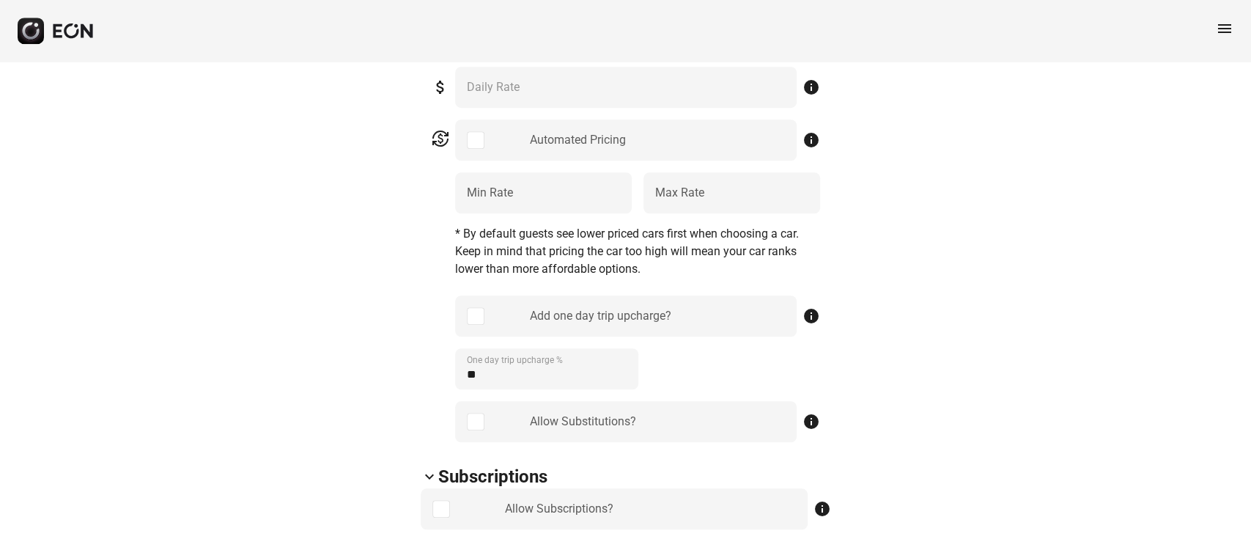
scroll to position [721, 0]
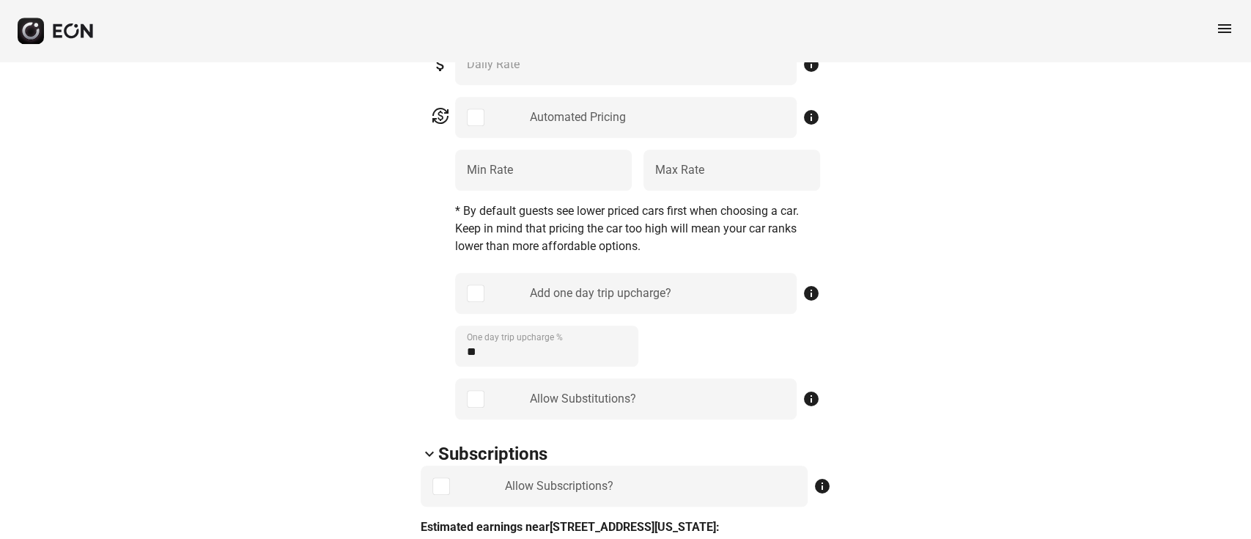
click at [1232, 29] on span "menu" at bounding box center [1225, 29] width 18 height 18
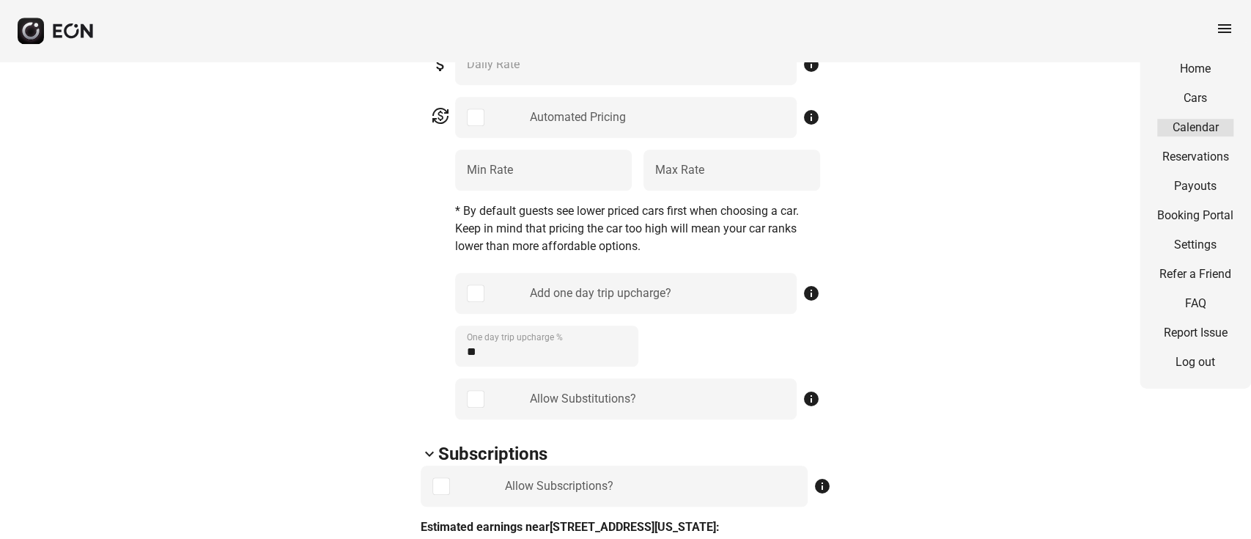
click at [1185, 126] on link "Calendar" at bounding box center [1195, 128] width 76 height 18
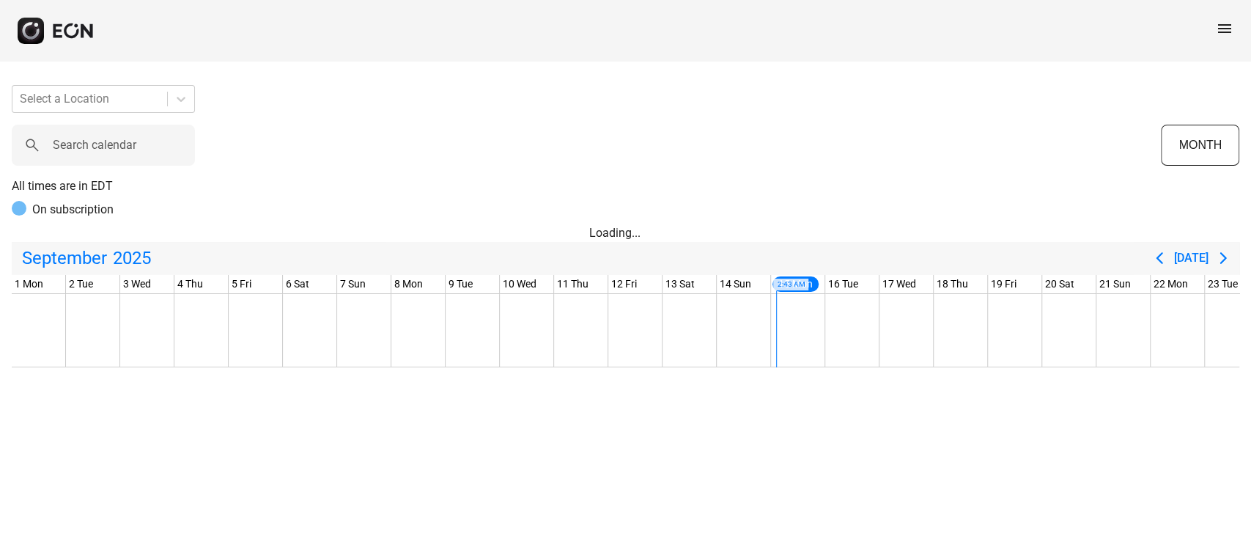
scroll to position [0, 399]
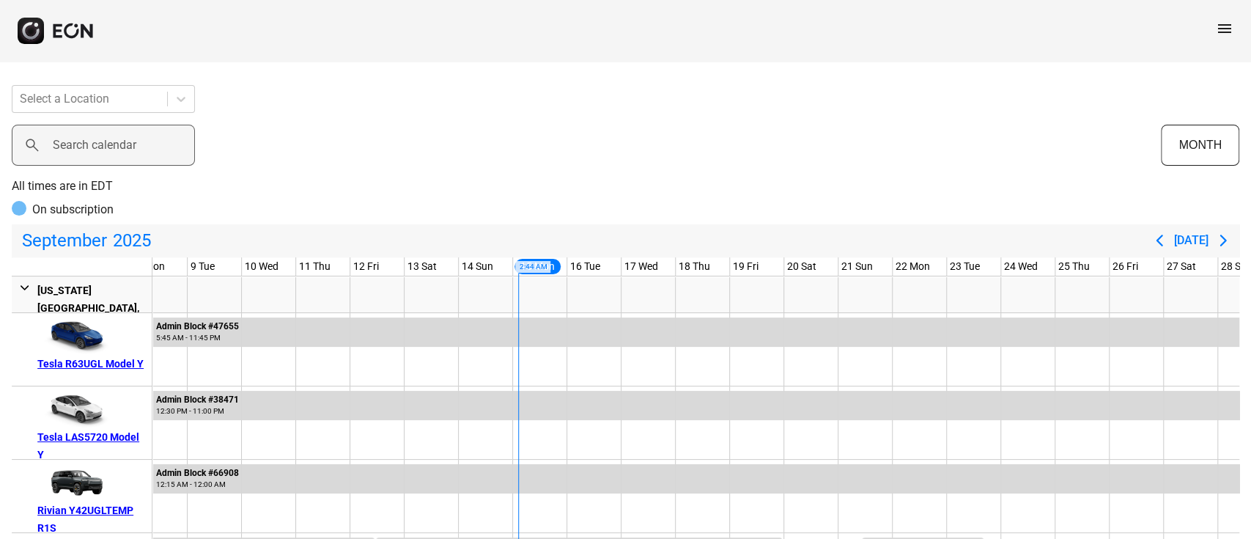
click at [64, 144] on label "Search calendar" at bounding box center [95, 145] width 84 height 18
click at [64, 144] on calendar "Search calendar" at bounding box center [103, 145] width 183 height 41
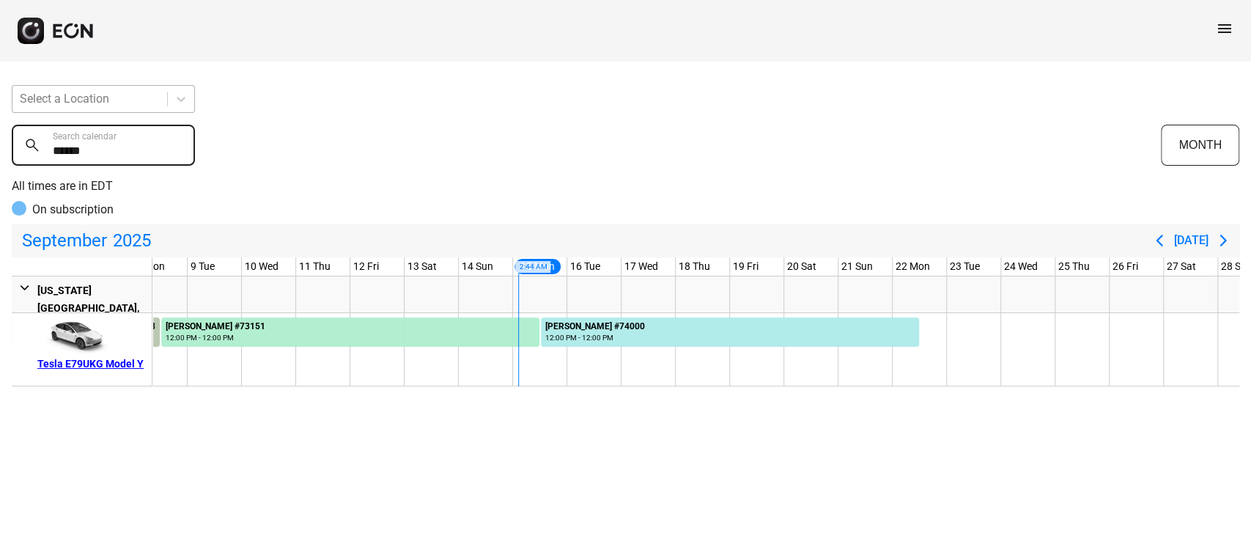
type calendar "******"
click at [595, 94] on div "Select a Location ****** Search calendar MONTH All times are in EDT On subscrip…" at bounding box center [625, 229] width 1251 height 313
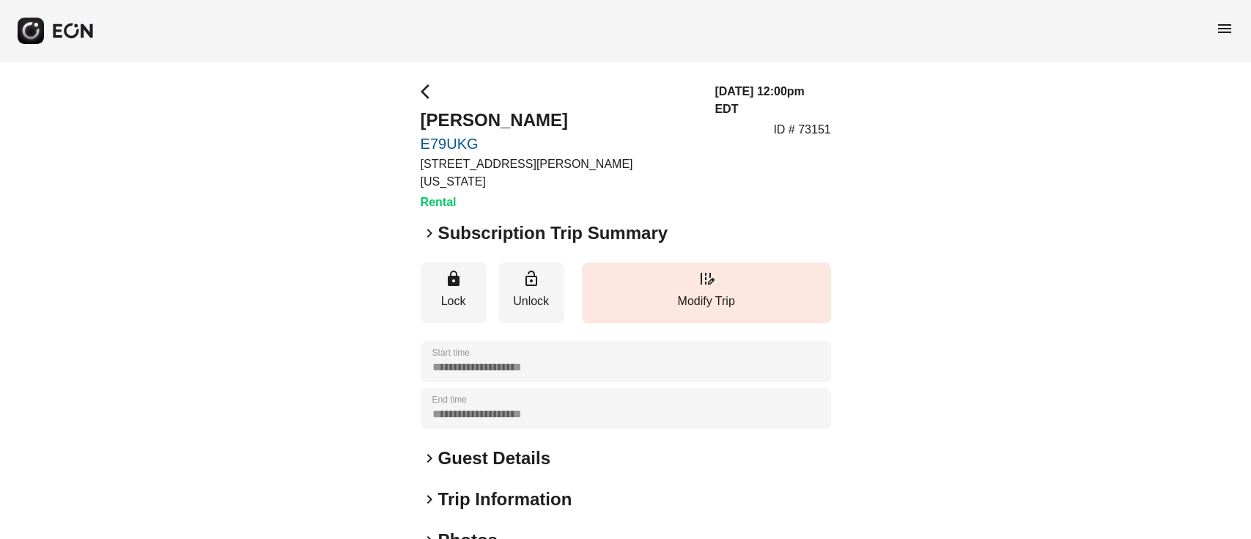
click at [281, 144] on div "**********" at bounding box center [625, 406] width 1251 height 688
click at [649, 262] on button "edit_road Modify Trip" at bounding box center [706, 292] width 249 height 61
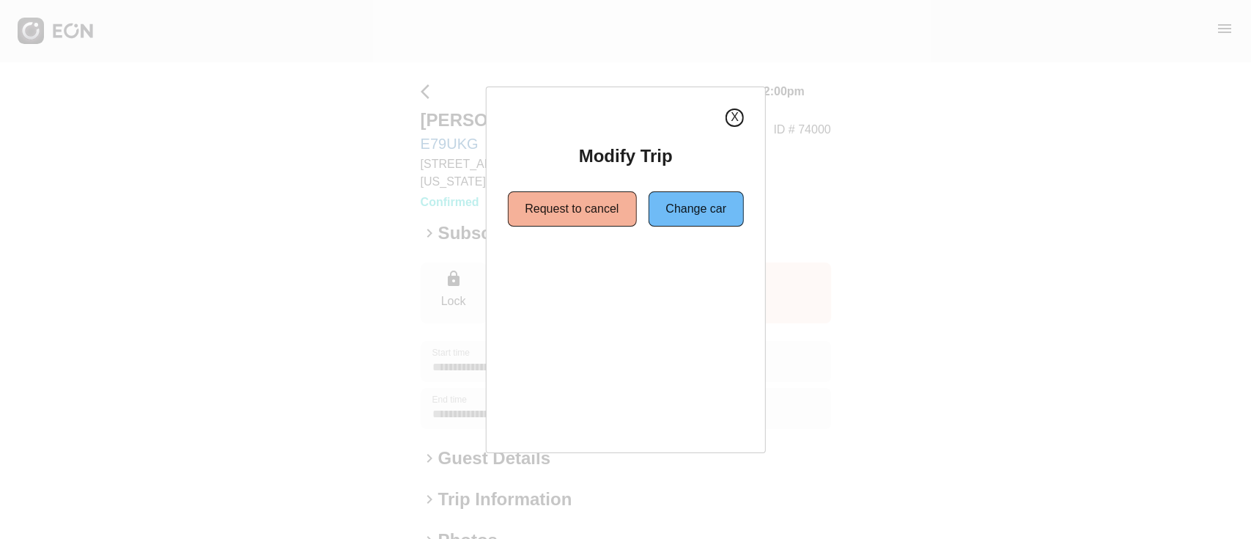
click at [737, 120] on button "X" at bounding box center [735, 117] width 18 height 18
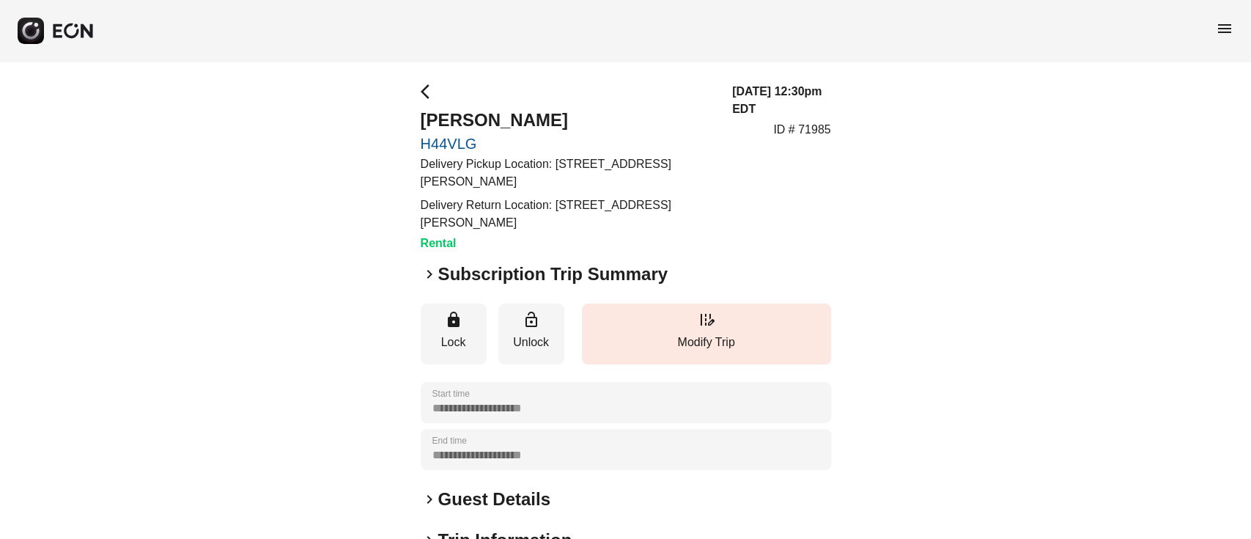
click at [440, 136] on link "H44VLG" at bounding box center [568, 144] width 294 height 18
click at [440, 136] on html "**********" at bounding box center [625, 395] width 1251 height 790
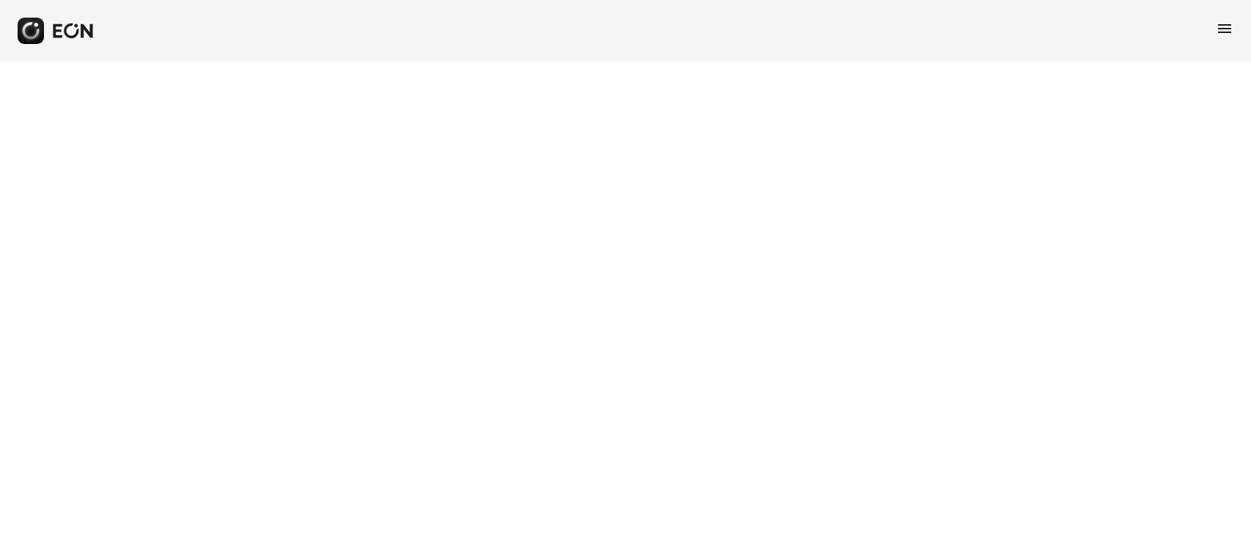
click at [440, 62] on html "menu" at bounding box center [625, 31] width 1251 height 62
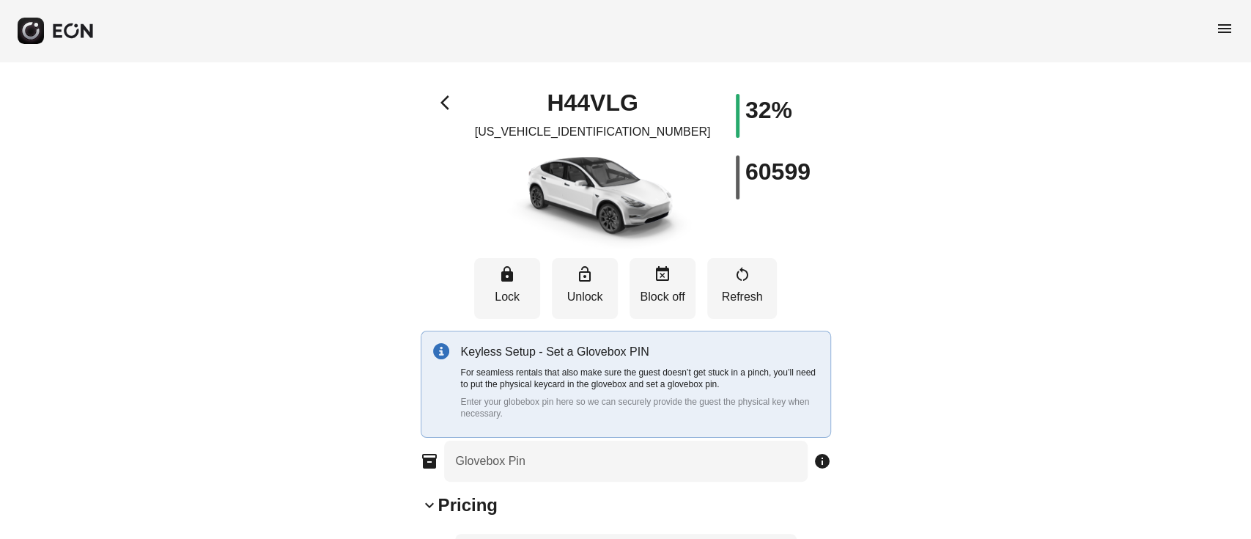
type Pin "****"
type Rate "***"
type Rate "**"
type Rate "***"
type Book "*"
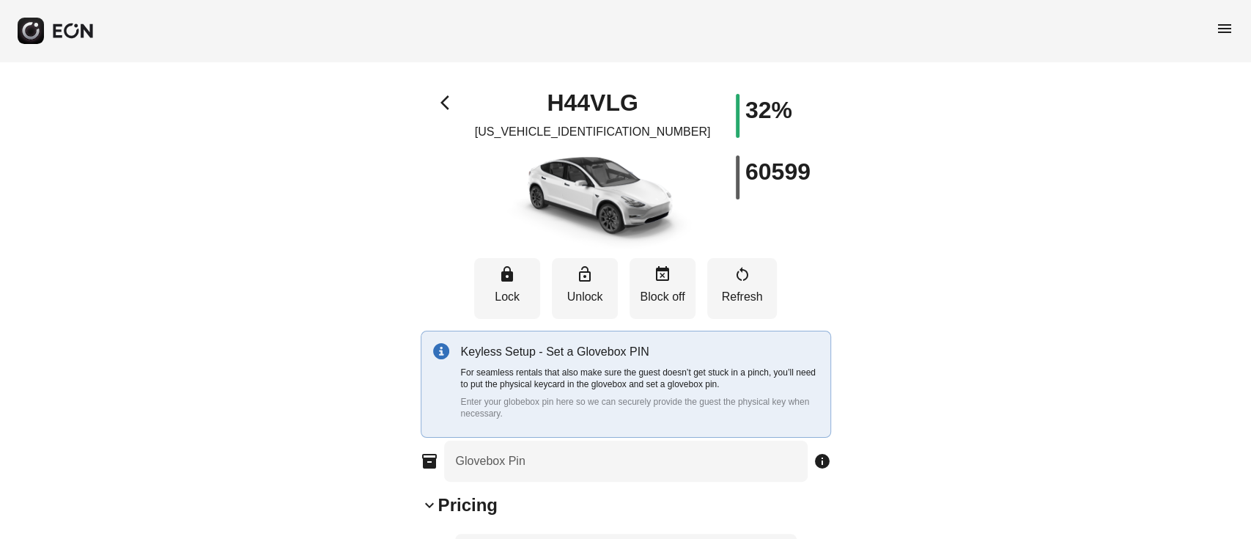
type \(miles\) "**"
type Plate "******"
type Drive "****"
